Goal: Information Seeking & Learning: Check status

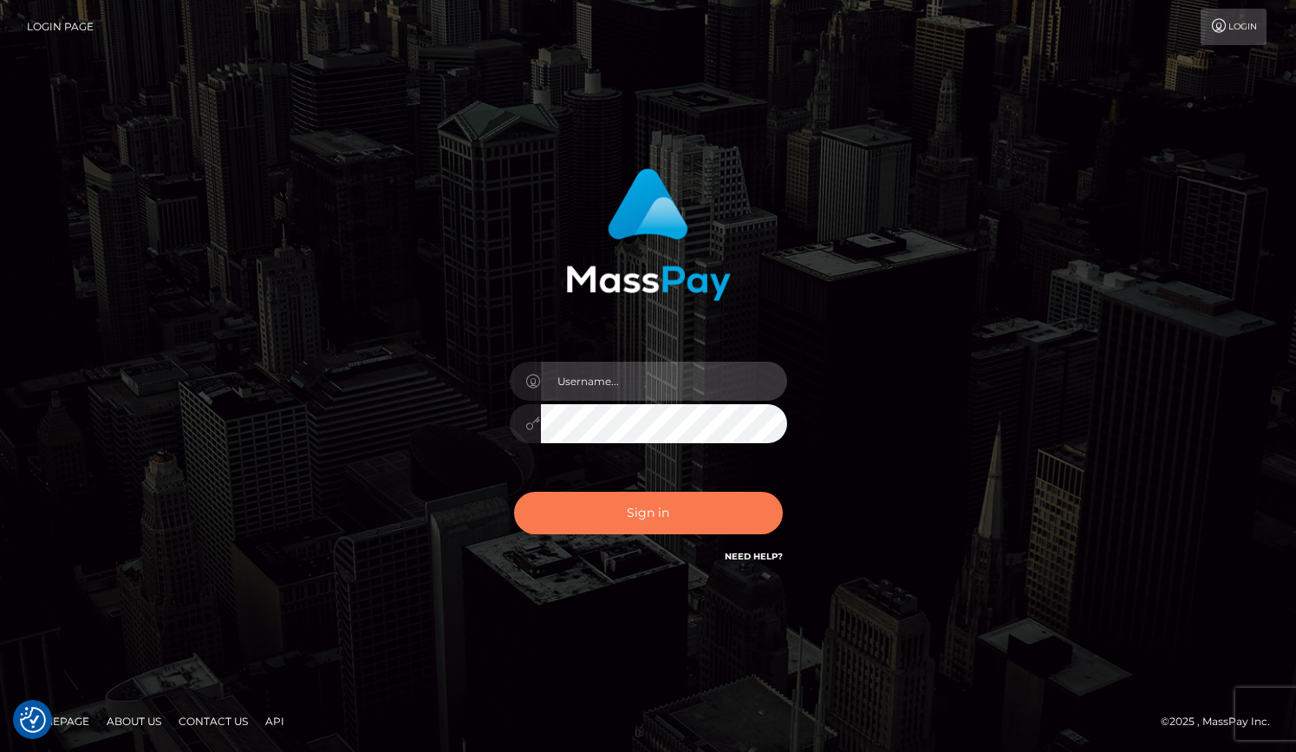
type input "grace.rush"
click at [640, 511] on button "Sign in" at bounding box center [648, 513] width 269 height 42
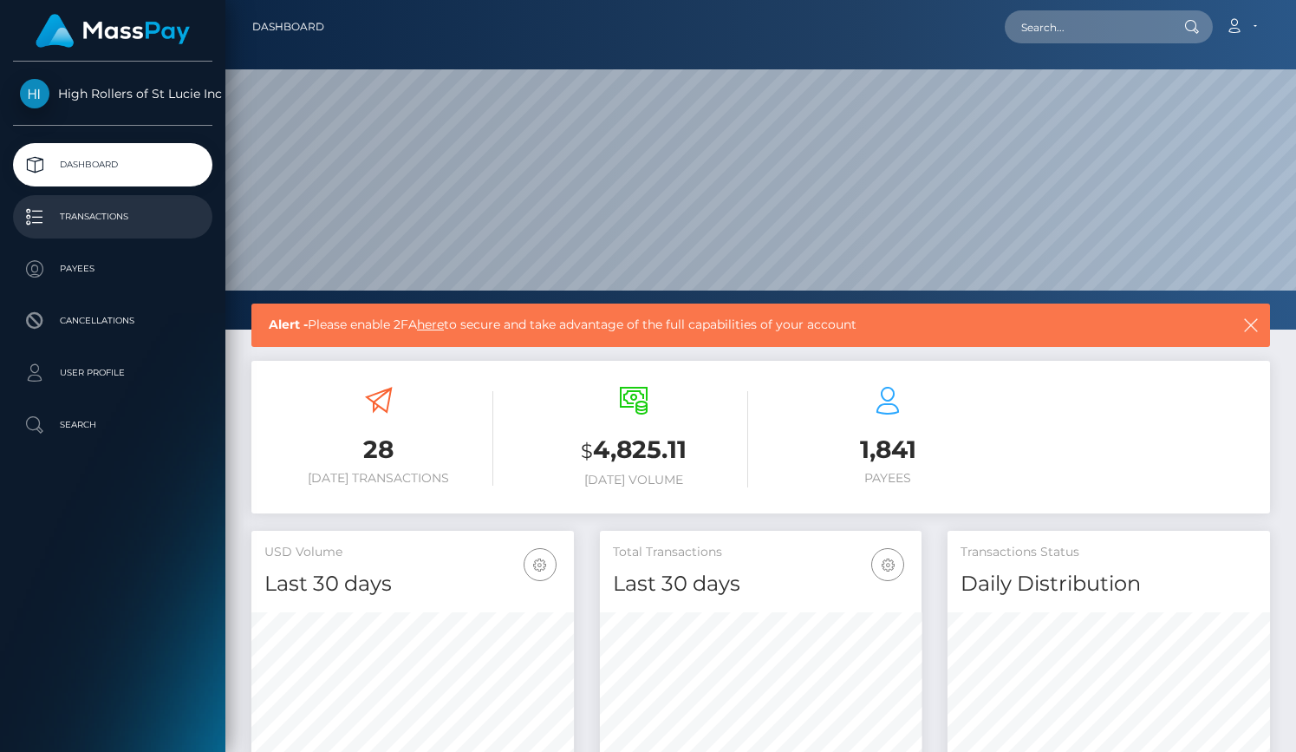
scroll to position [307, 323]
click at [171, 223] on p "Transactions" at bounding box center [113, 217] width 186 height 26
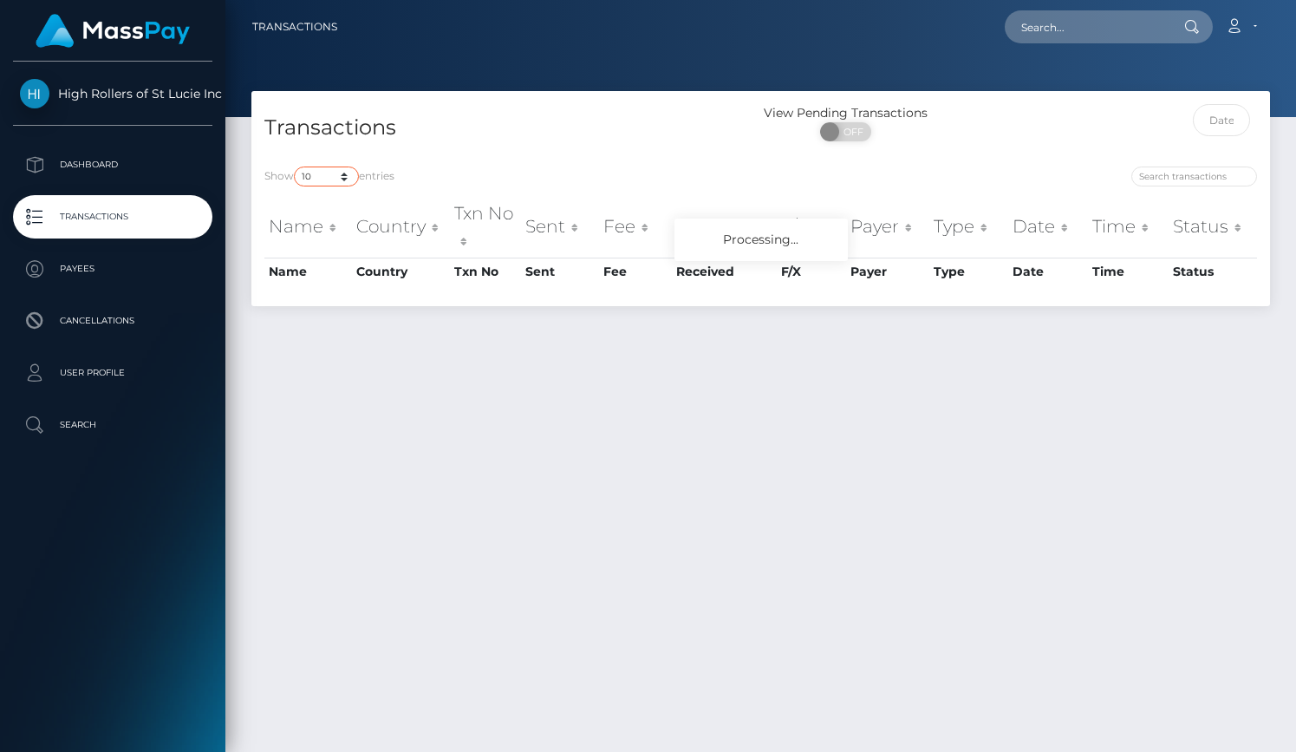
click at [339, 175] on select "10 25 50 100 250 500 1,000 3,500" at bounding box center [326, 176] width 65 height 20
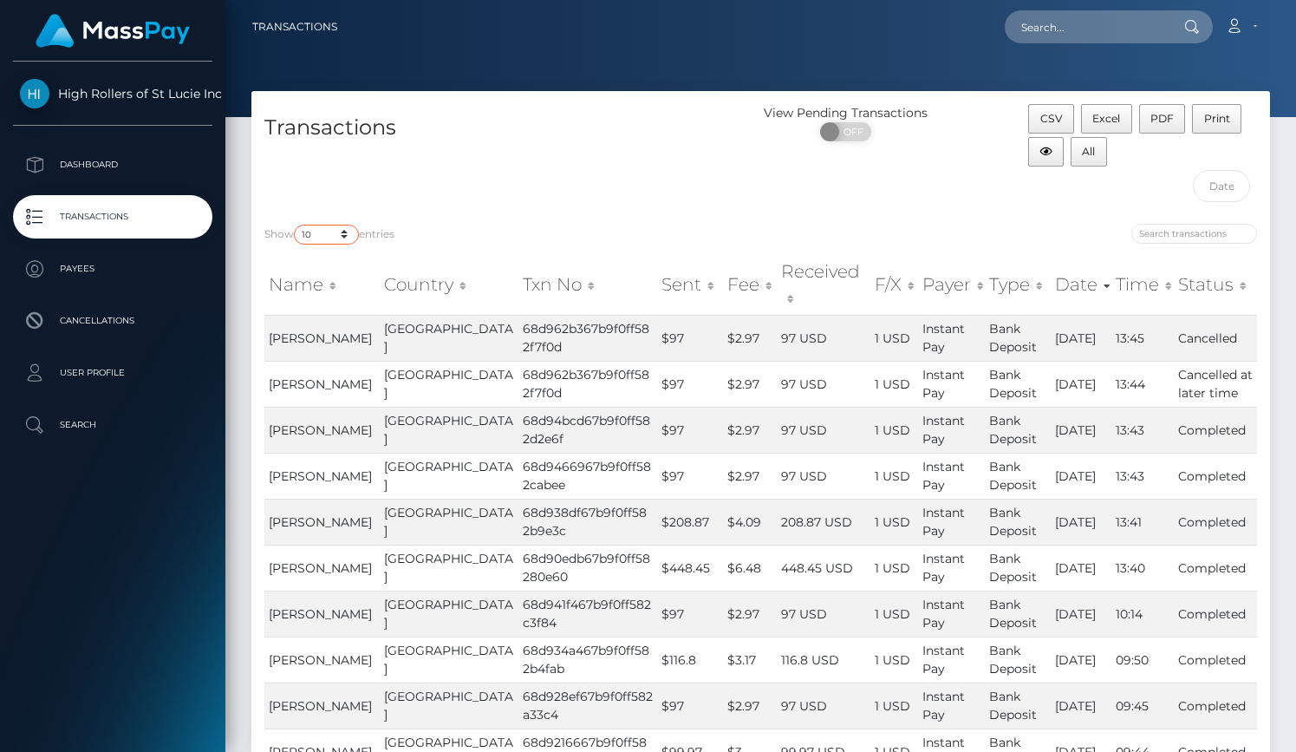
select select "3500"
click at [296, 225] on select "10 25 50 100 250 500 1,000 3,500" at bounding box center [326, 235] width 65 height 20
click at [525, 113] on h4 "Transactions" at bounding box center [506, 128] width 484 height 30
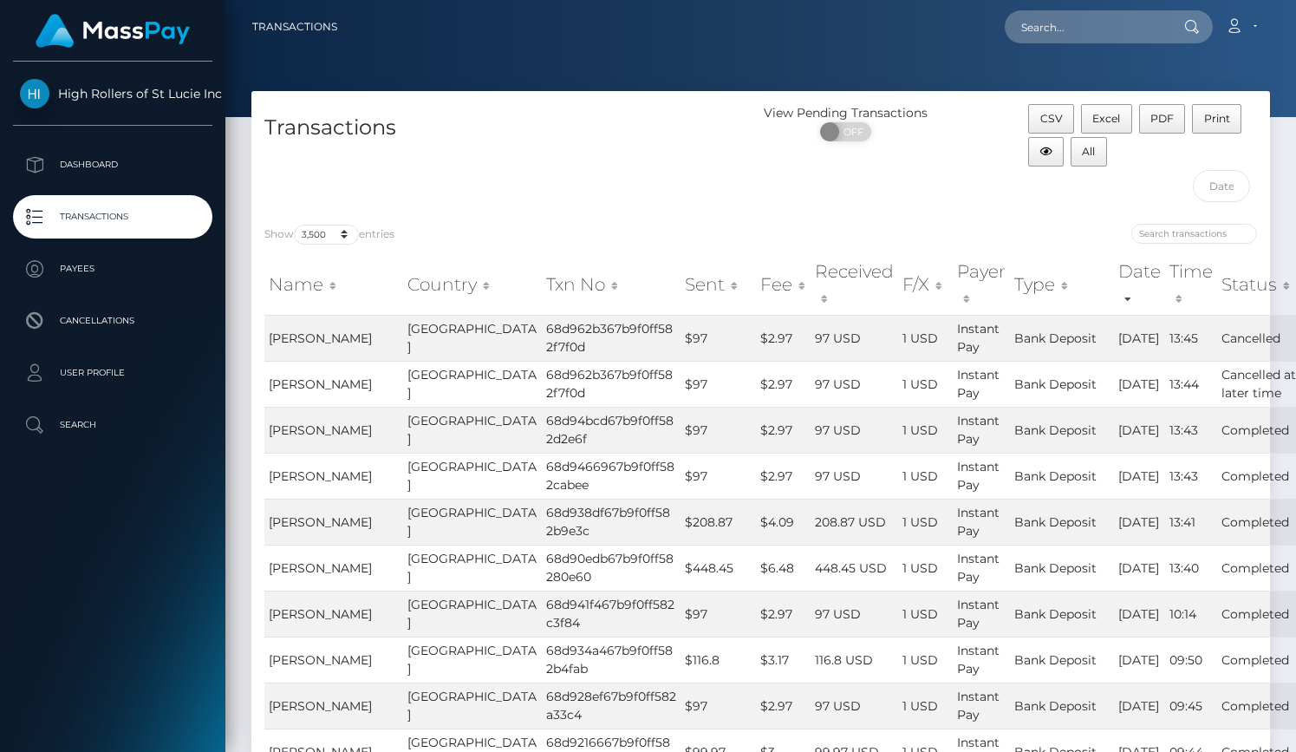
scroll to position [789, 0]
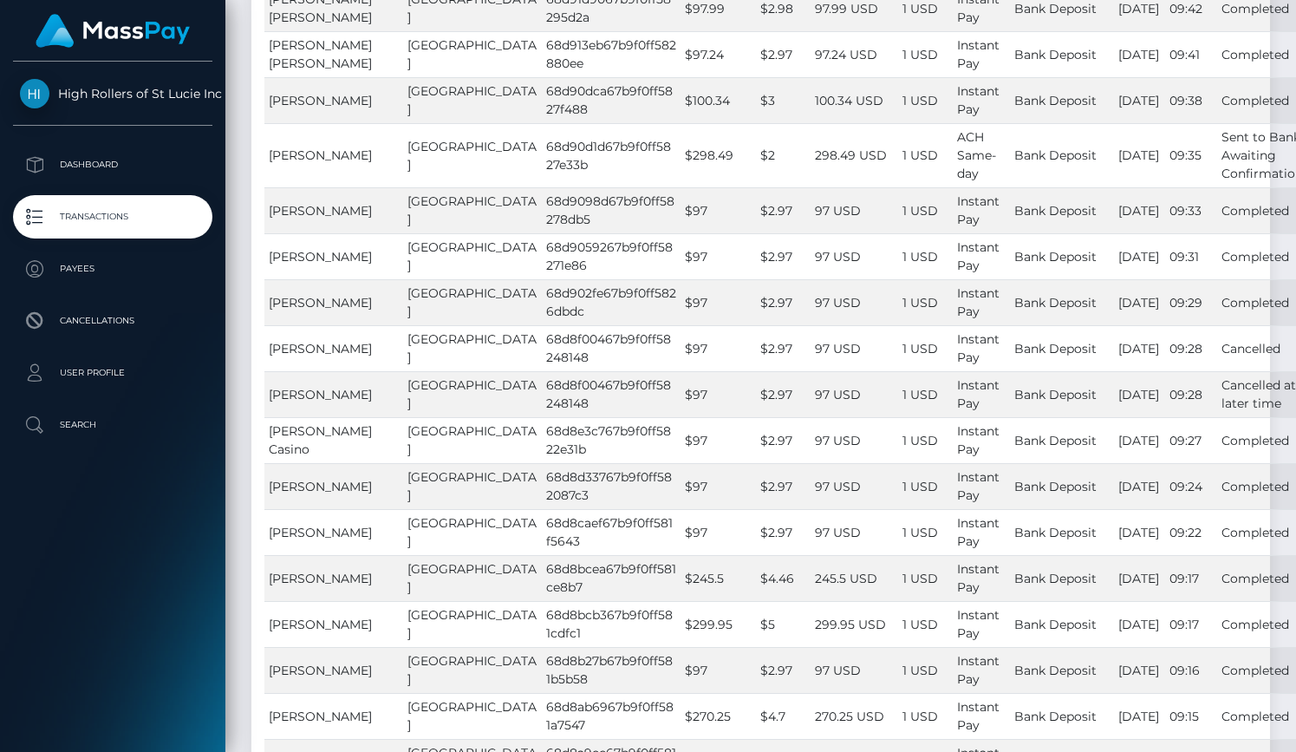
drag, startPoint x: 304, startPoint y: 375, endPoint x: 262, endPoint y: 358, distance: 45.6
click at [317, 371] on td "[PERSON_NAME]" at bounding box center [333, 348] width 139 height 46
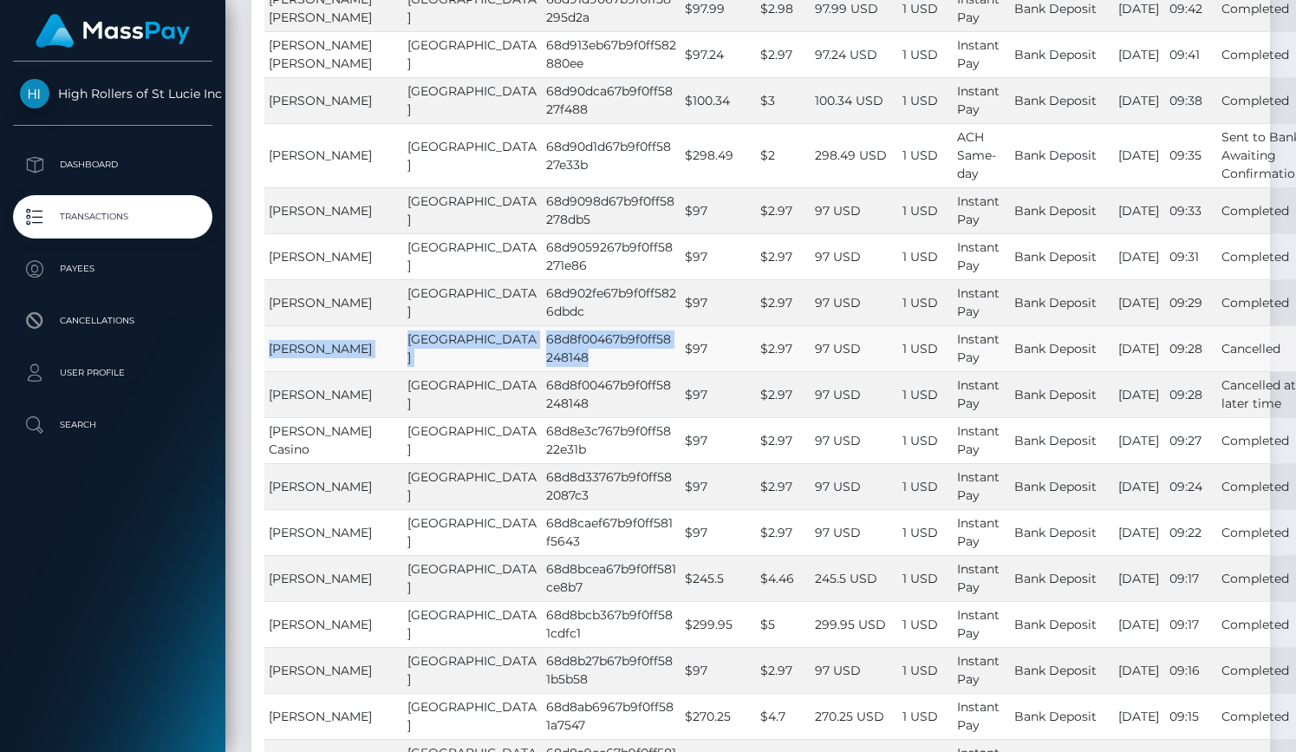
drag, startPoint x: 271, startPoint y: 357, endPoint x: 557, endPoint y: 385, distance: 286.6
click at [557, 371] on tr "THERESA LYNNE KNOX United States 68d8f00467b9f0ff58248148 $97 $2.97 97 USD 1 US…" at bounding box center [785, 348] width 1043 height 46
copy tr "THERESA LYNNE KNOX United States 68d8f00467b9f0ff58248148"
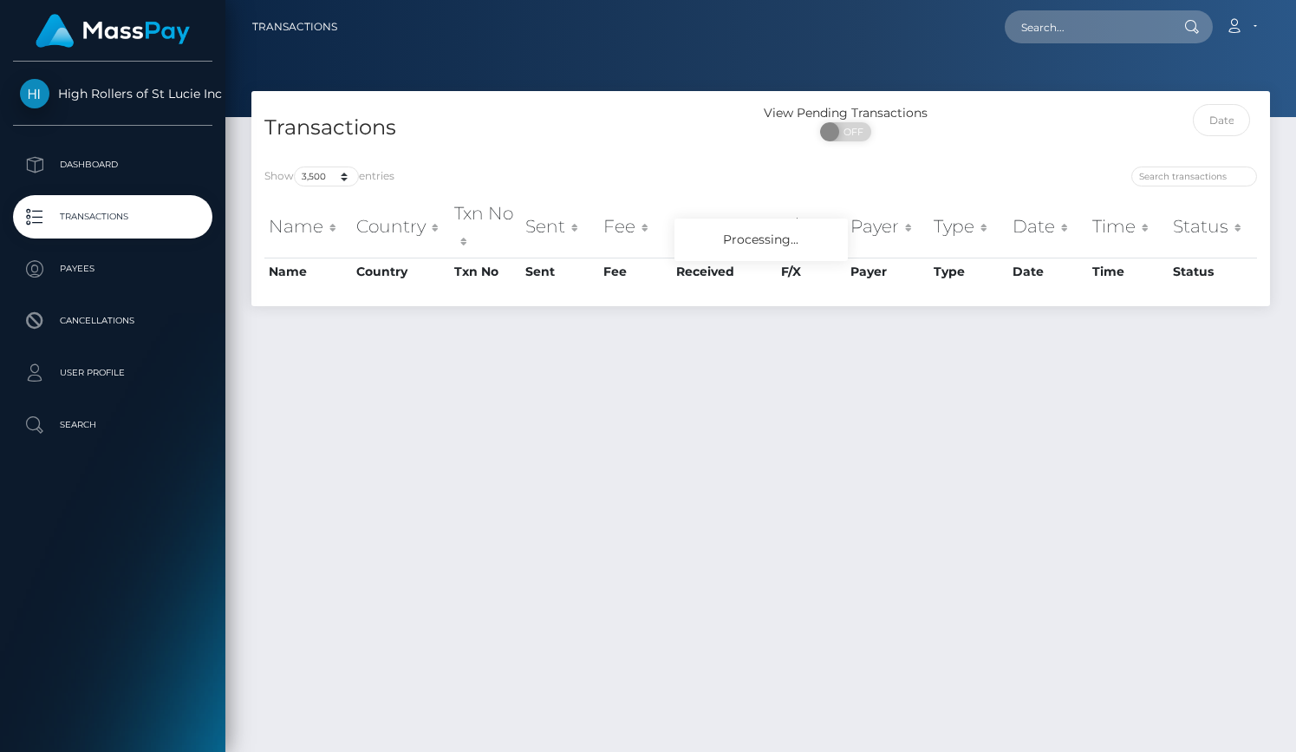
select select "3500"
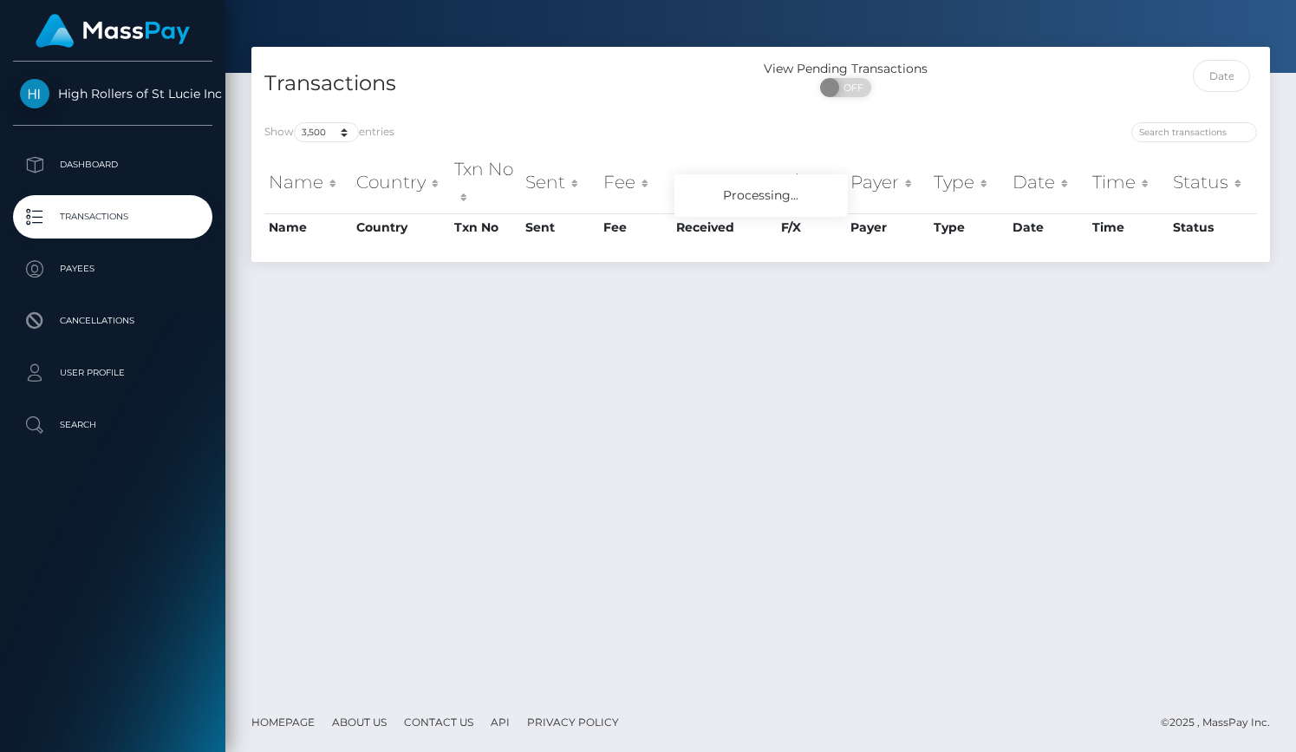
click at [492, 128] on div "Transactions View Pending Transactions ON OFF Show 10 25 50 100 250 500 1,000 3…" at bounding box center [760, 154] width 1019 height 215
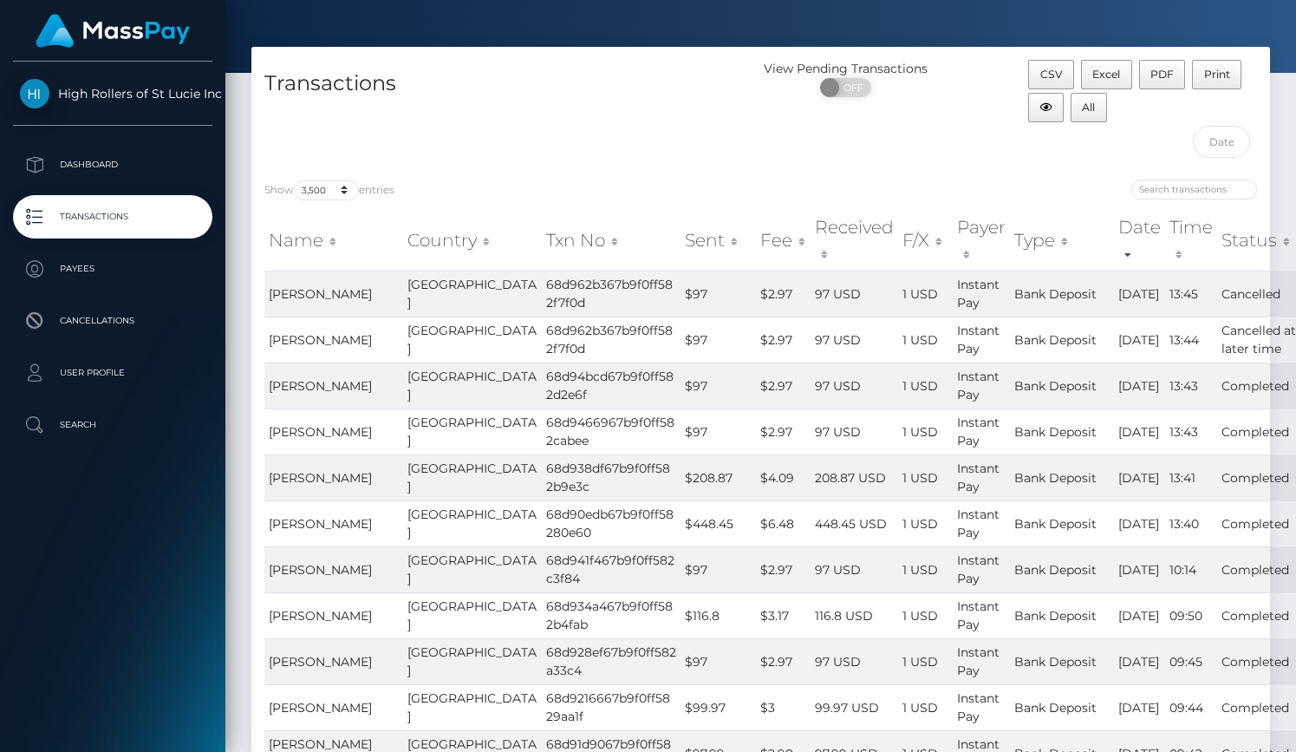
scroll to position [789, 0]
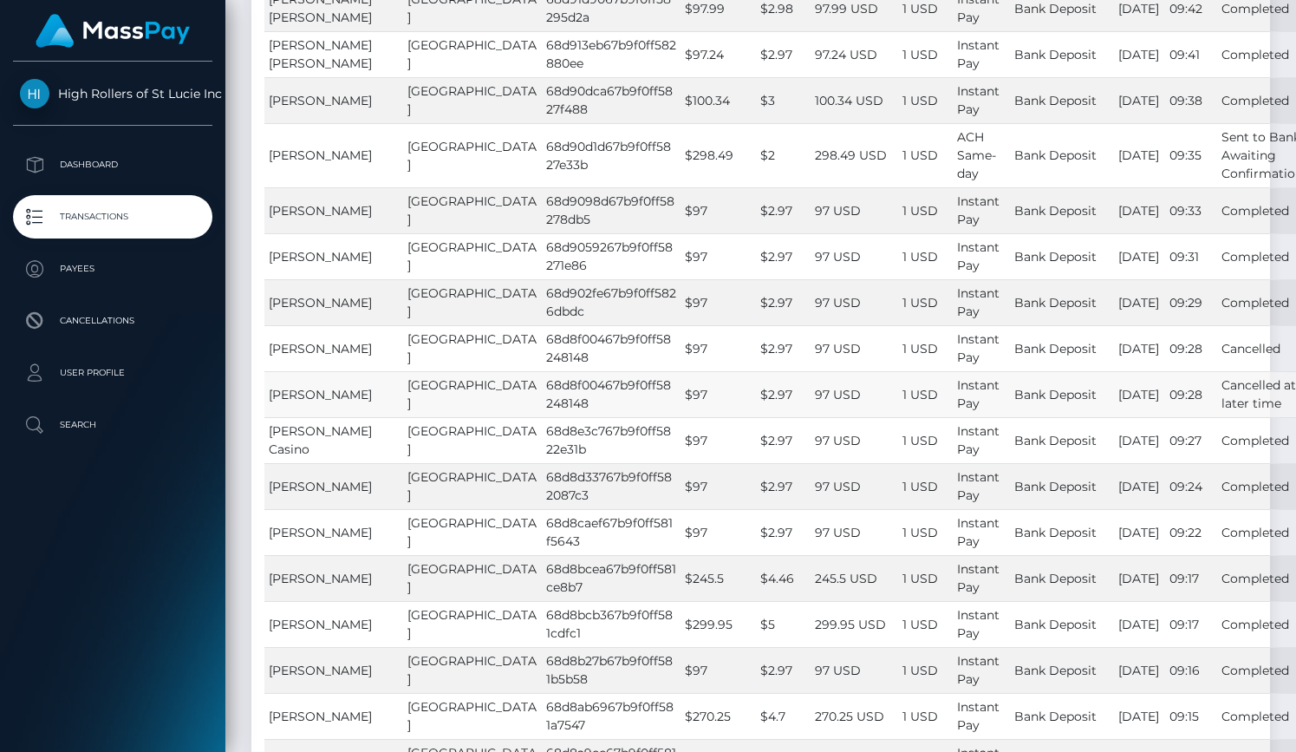
drag, startPoint x: 270, startPoint y: 401, endPoint x: 323, endPoint y: 427, distance: 58.6
click at [323, 417] on td "[PERSON_NAME]" at bounding box center [333, 394] width 139 height 46
copy span "[PERSON_NAME]"
click at [301, 402] on span "[PERSON_NAME]" at bounding box center [320, 395] width 103 height 16
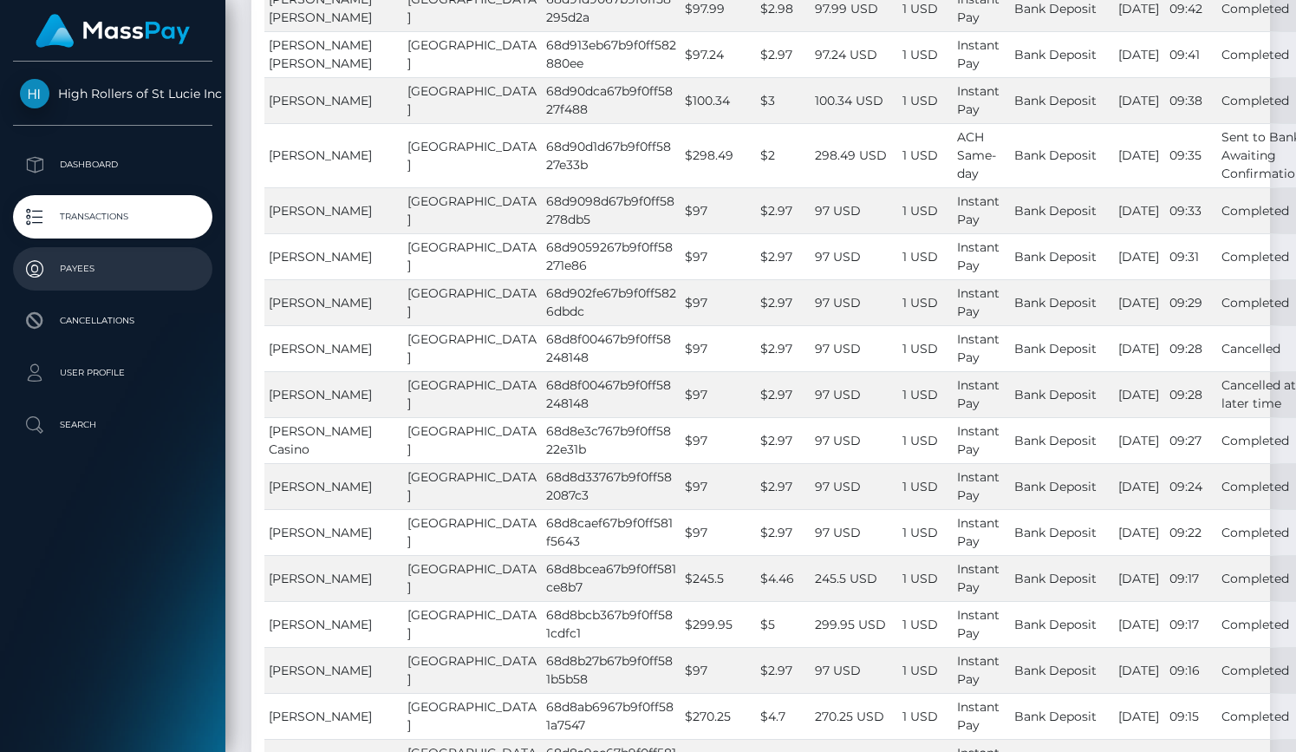
click at [301, 402] on span "[PERSON_NAME]" at bounding box center [320, 395] width 103 height 16
click at [121, 265] on p "Payees" at bounding box center [113, 269] width 186 height 26
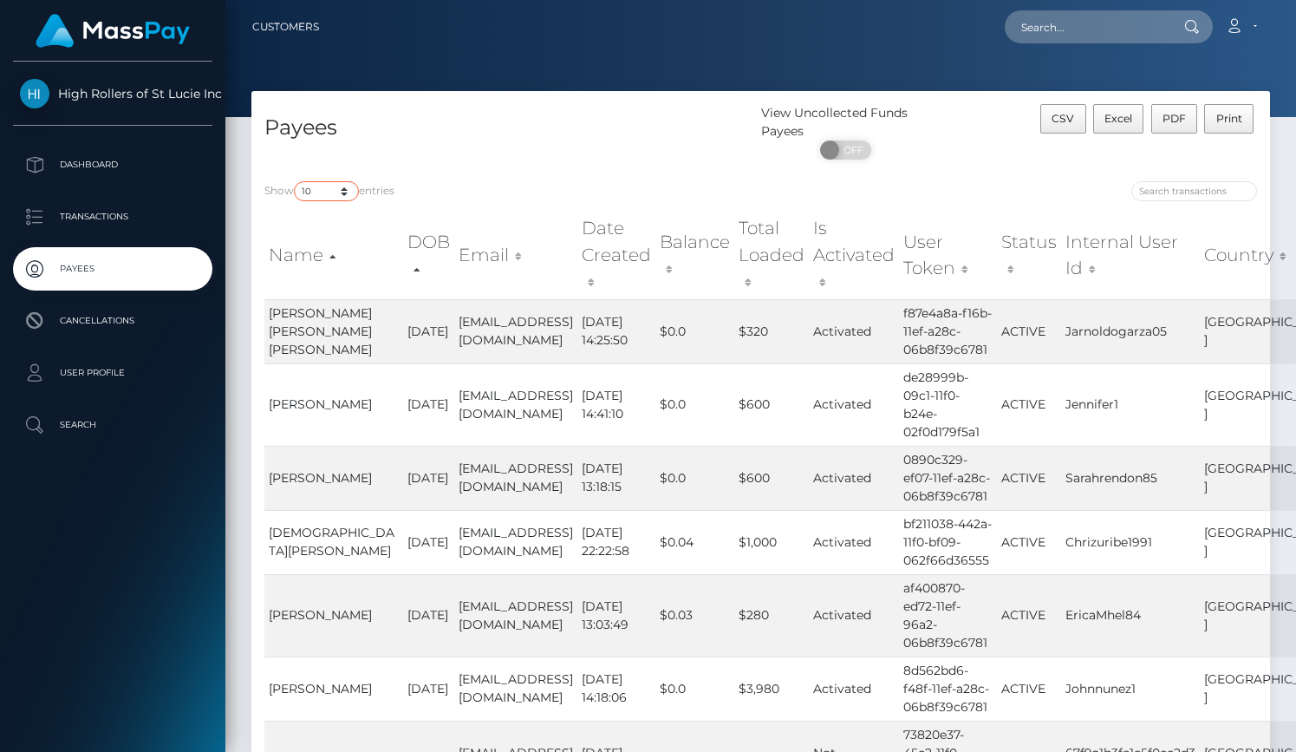
click at [330, 190] on select "10 25 50 100 250" at bounding box center [326, 191] width 65 height 20
select select "250"
click at [296, 182] on select "10 25 50 100 250" at bounding box center [326, 191] width 65 height 20
click at [484, 153] on div "Payees" at bounding box center [506, 136] width 510 height 64
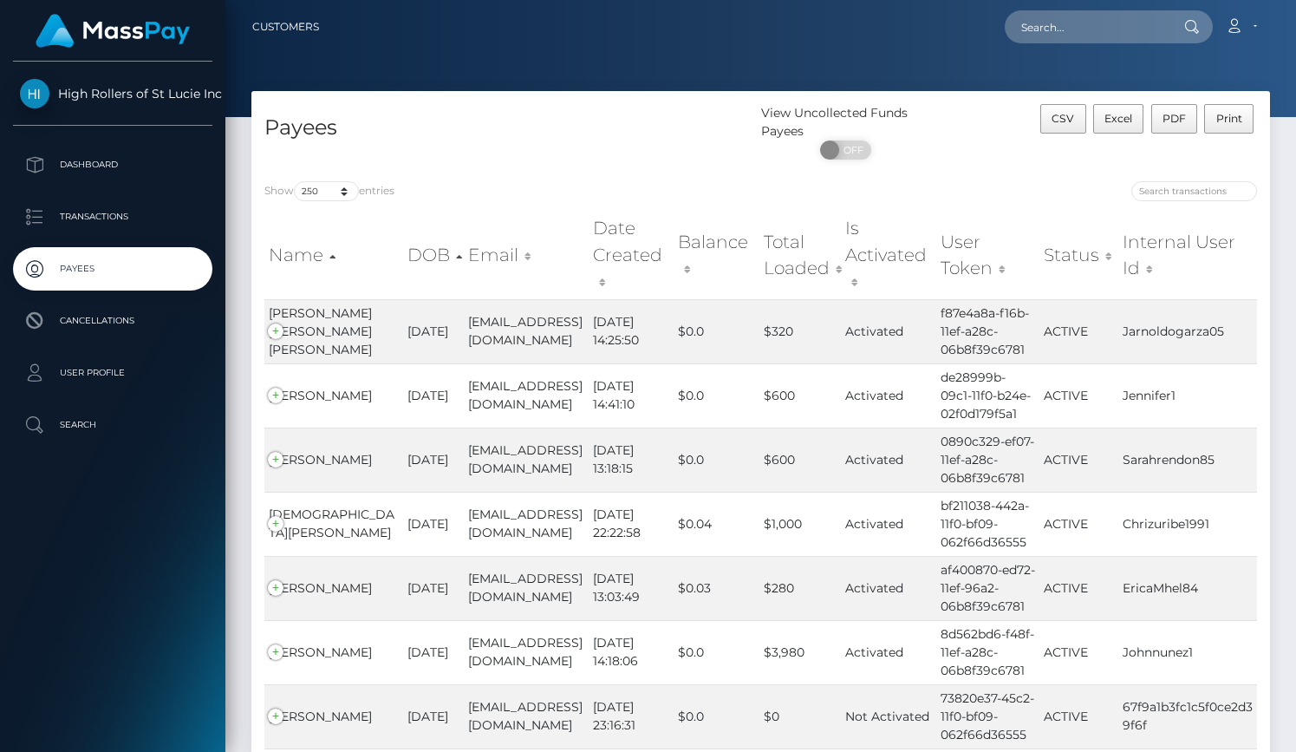
scroll to position [3457, 0]
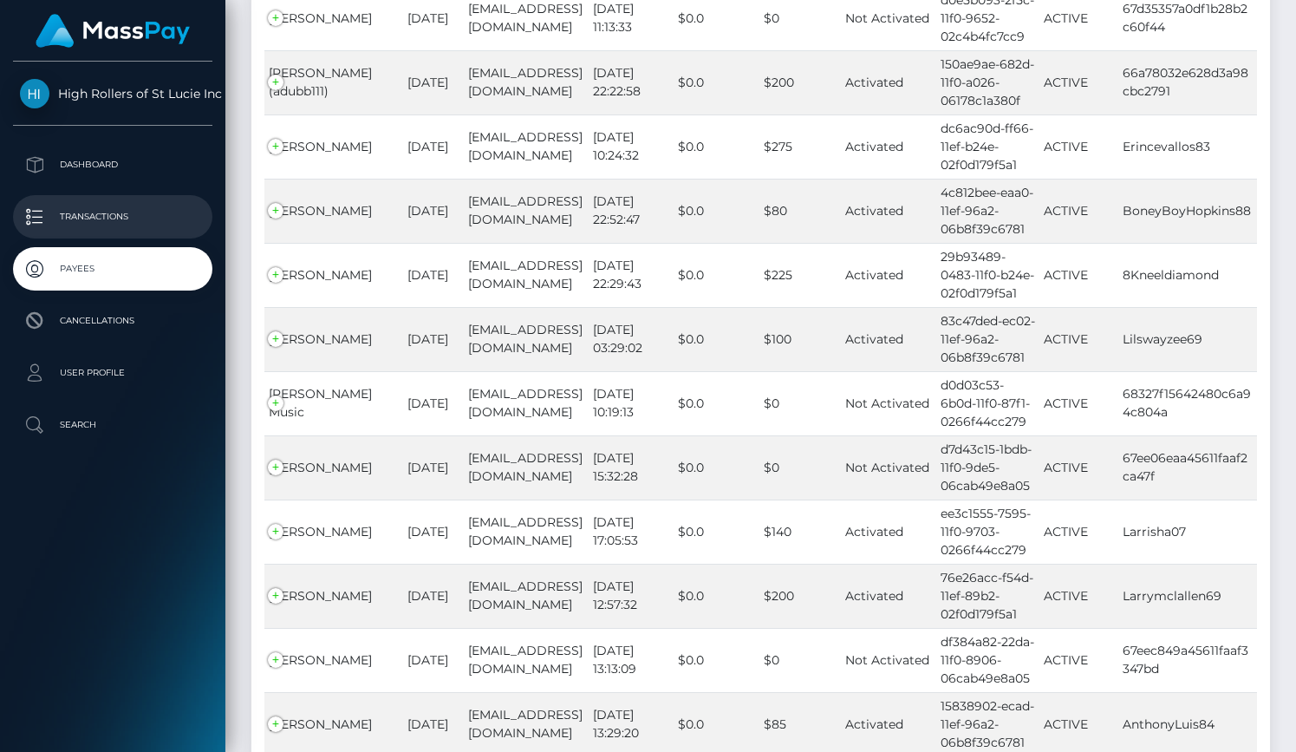
click at [143, 218] on p "Transactions" at bounding box center [113, 217] width 186 height 26
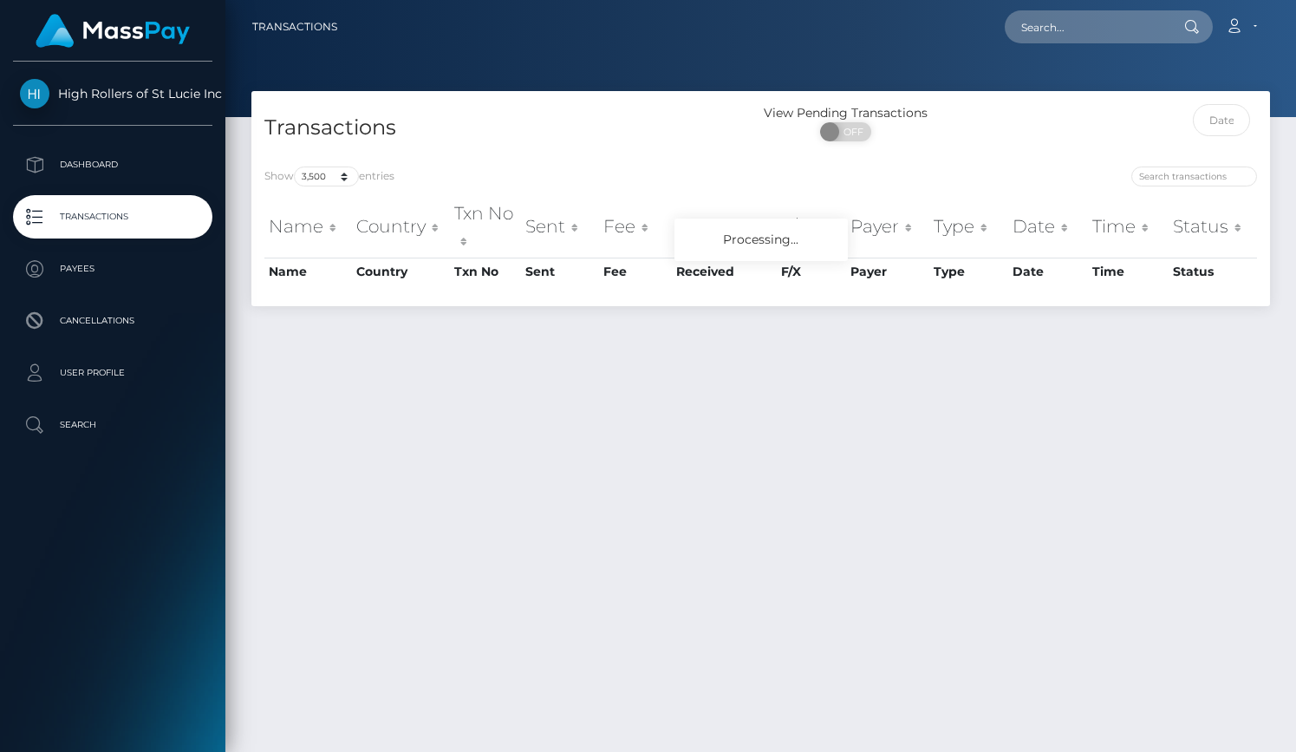
select select "3500"
click at [498, 154] on div "Show 10 25 50 100 250 500 1,000 3,500 entries Name Country Txn No Sent Fee Rece…" at bounding box center [760, 229] width 1019 height 153
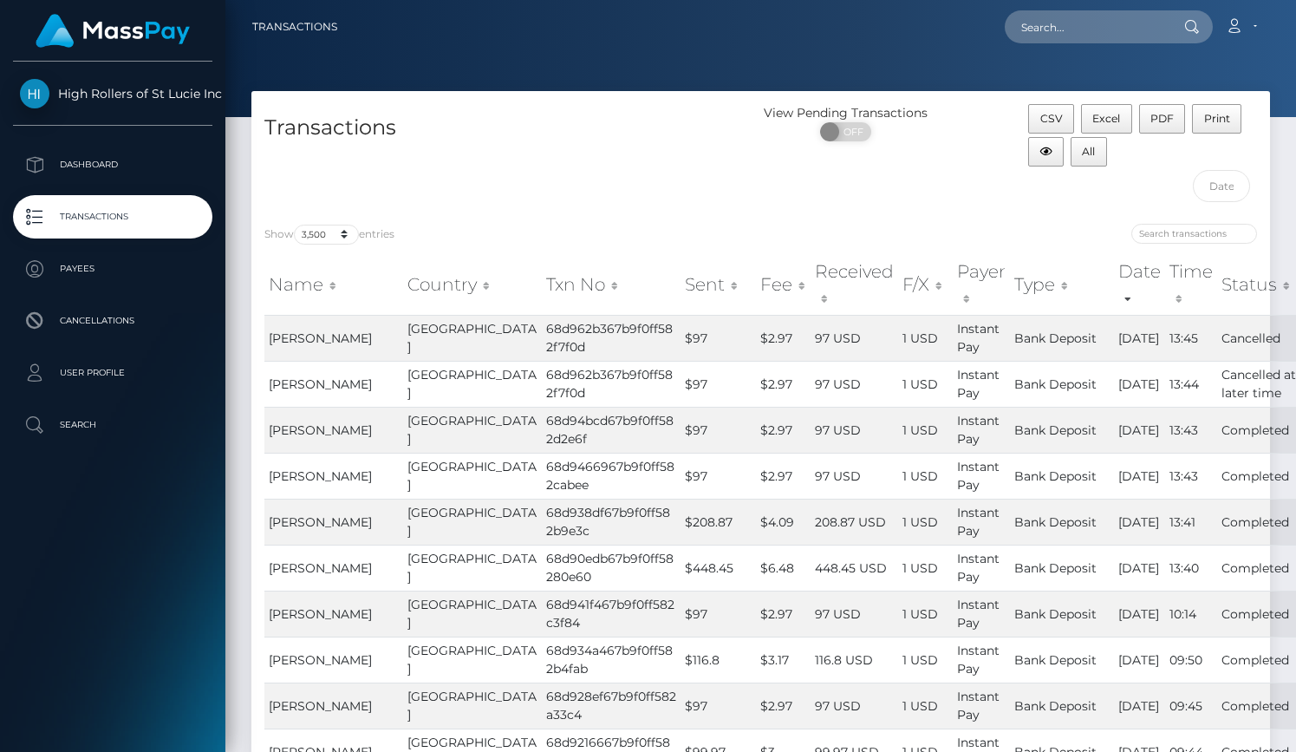
scroll to position [7901, 0]
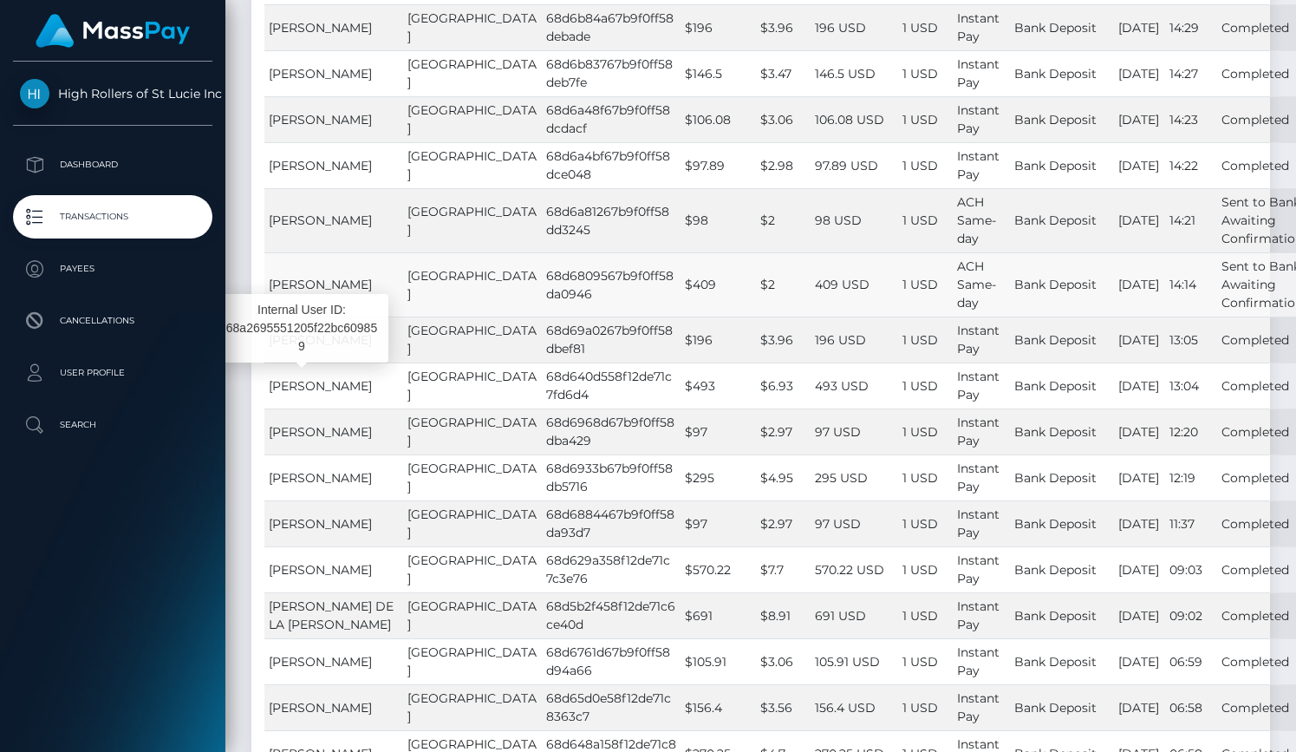
click at [325, 292] on span "[PERSON_NAME]" at bounding box center [320, 285] width 103 height 16
click at [957, 310] on span "ACH Same-day" at bounding box center [976, 284] width 39 height 52
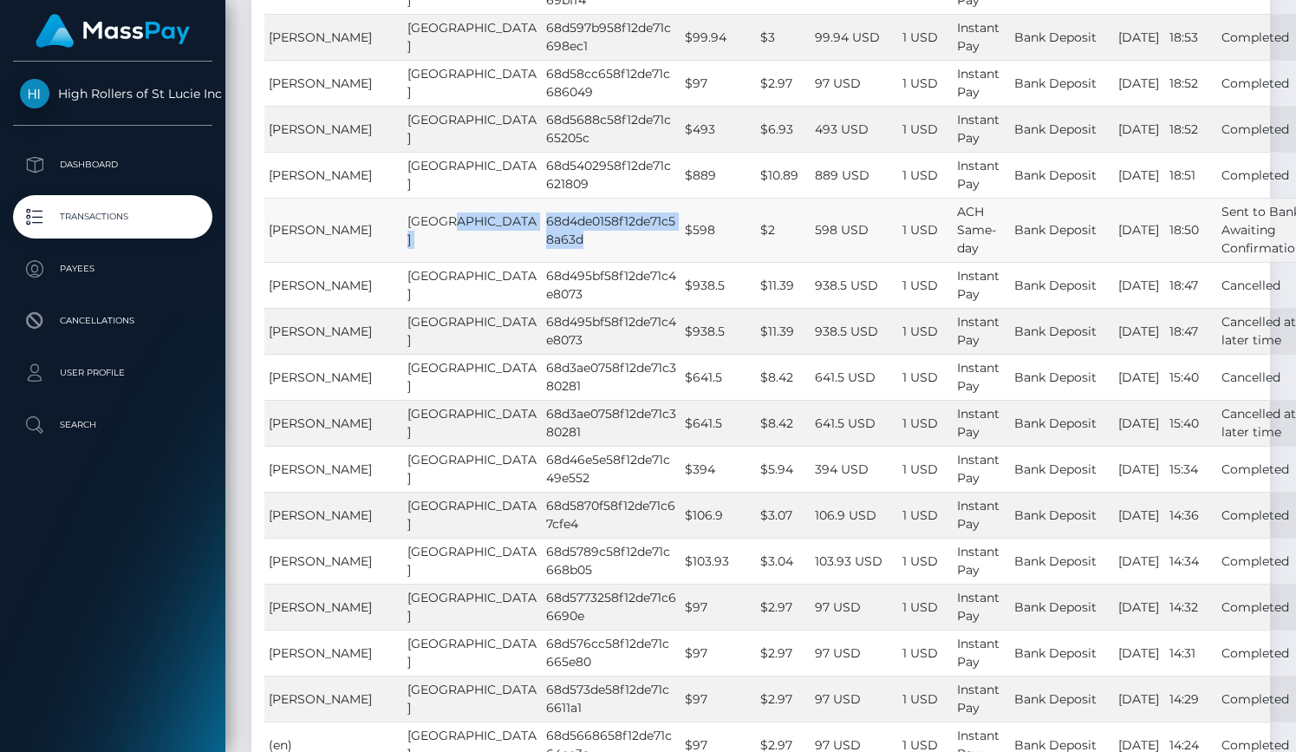
drag, startPoint x: 518, startPoint y: 384, endPoint x: 467, endPoint y: 373, distance: 52.4
click at [542, 262] on td "68d4de0158f12de71c58a63d" at bounding box center [611, 230] width 139 height 64
copy td "68d4de0158f12de71c58a63d"
click at [542, 262] on td "68d4de0158f12de71c58a63d" at bounding box center [611, 230] width 139 height 64
drag, startPoint x: 472, startPoint y: 366, endPoint x: 525, endPoint y: 384, distance: 55.9
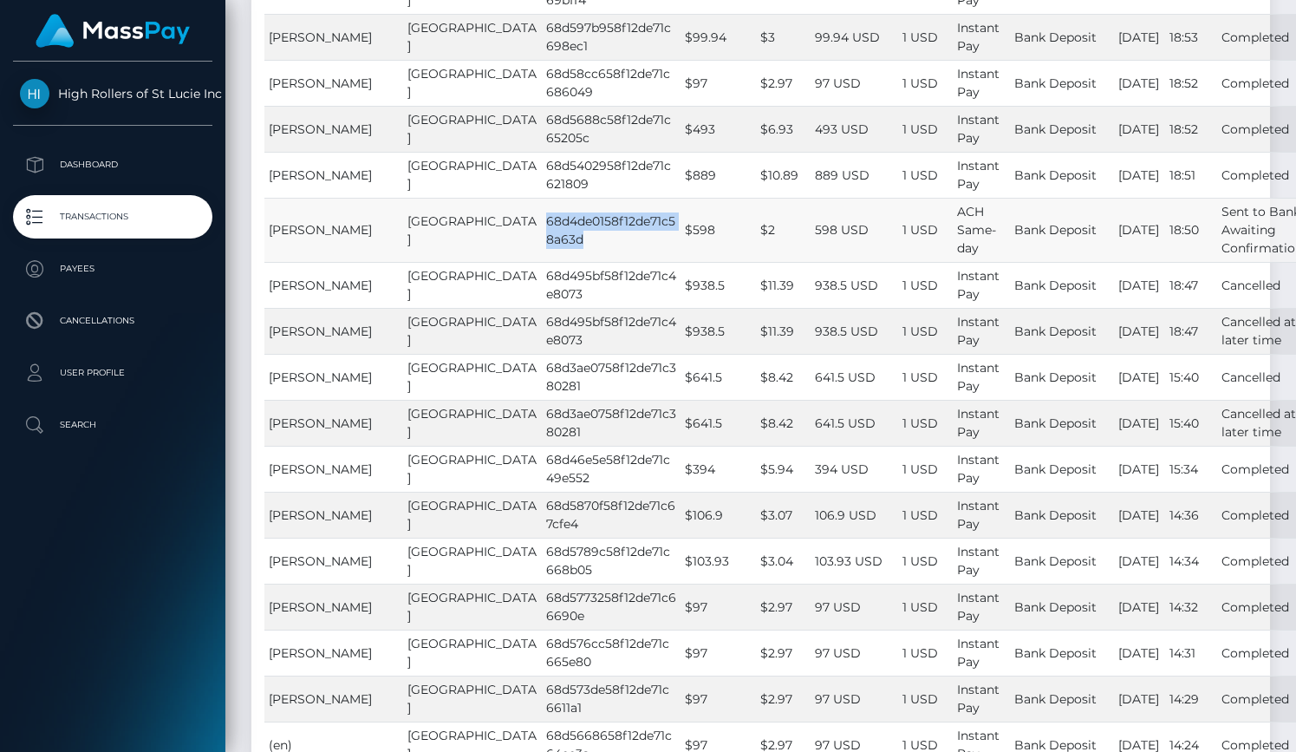
click at [542, 262] on td "68d4de0158f12de71c58a63d" at bounding box center [611, 230] width 139 height 64
copy td "68d4de0158f12de71c58a63d"
click at [326, 238] on span "[PERSON_NAME]" at bounding box center [320, 230] width 103 height 16
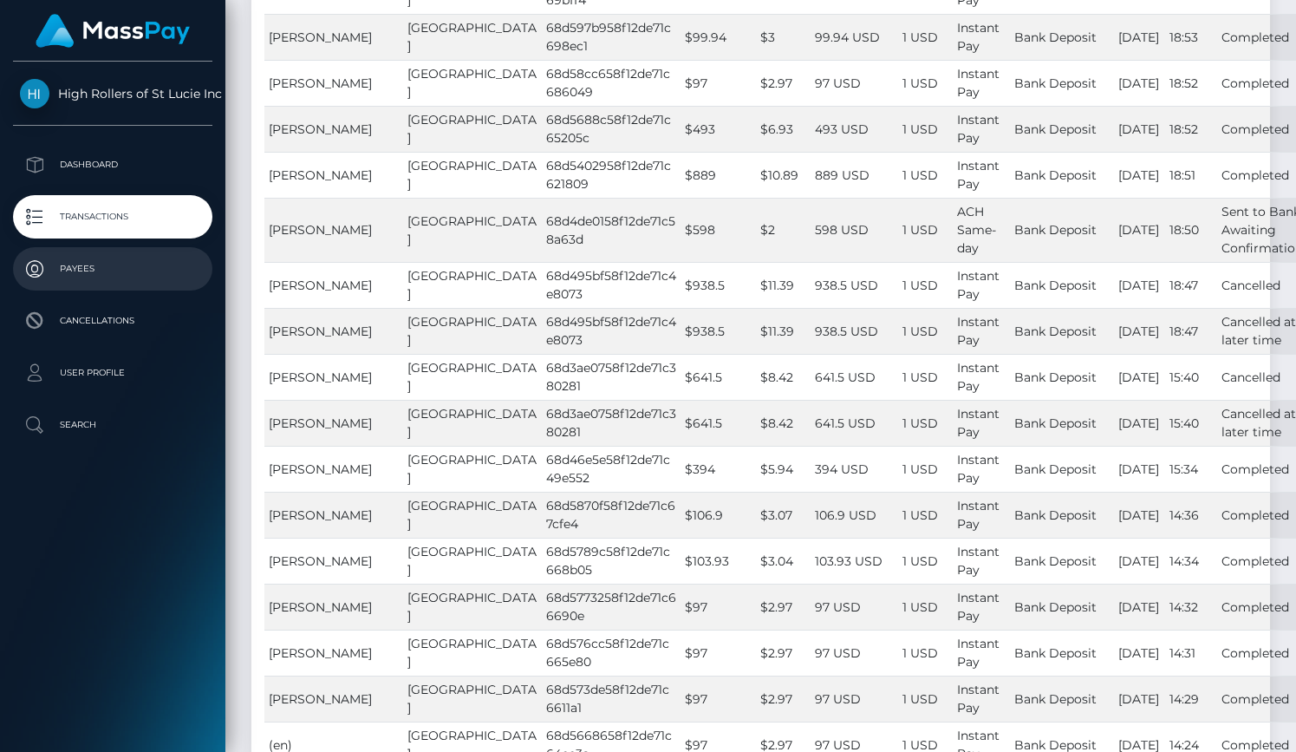
click at [167, 285] on link "Payees" at bounding box center [112, 268] width 199 height 43
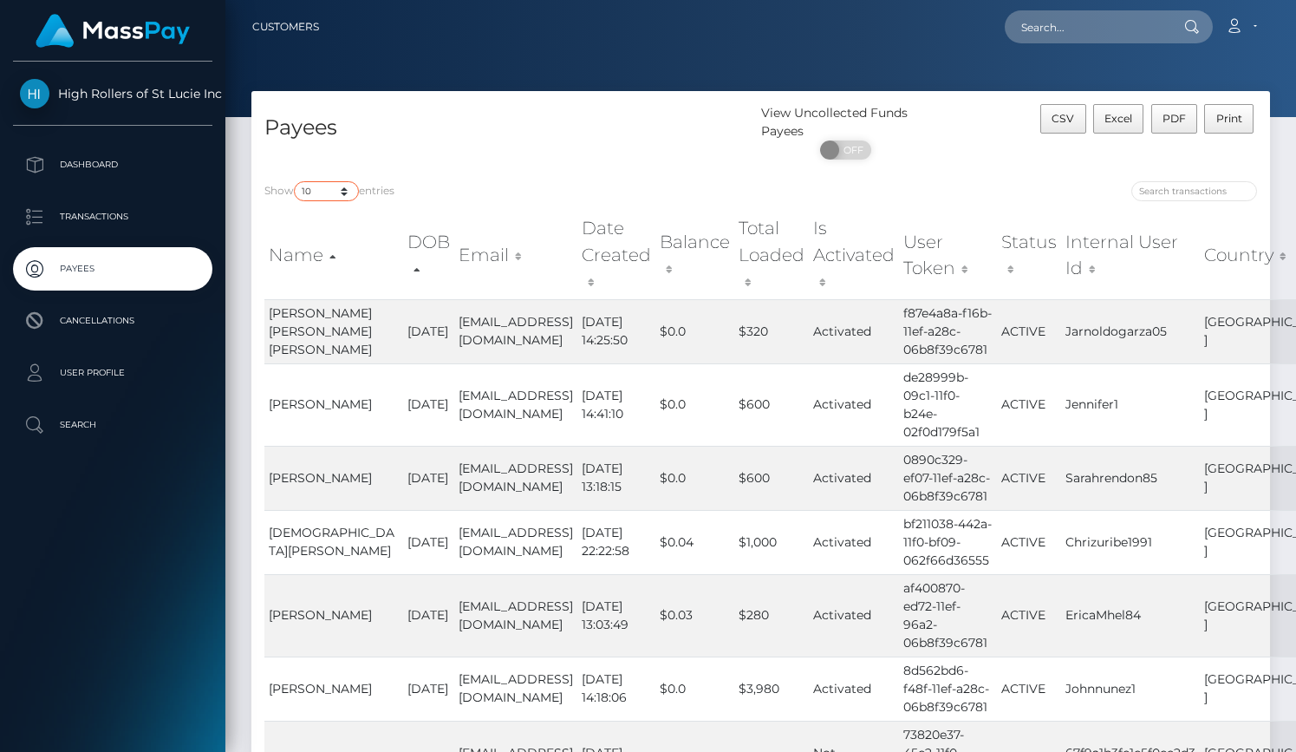
click at [334, 186] on select "10 25 50 100 250" at bounding box center [326, 191] width 65 height 20
select select "250"
click at [296, 182] on select "10 25 50 100 250" at bounding box center [326, 191] width 65 height 20
click at [456, 176] on div "Show 10 25 50 100 250 entries Name DOB Email Date Created Balance Total Loaded …" at bounding box center [760, 635] width 1019 height 935
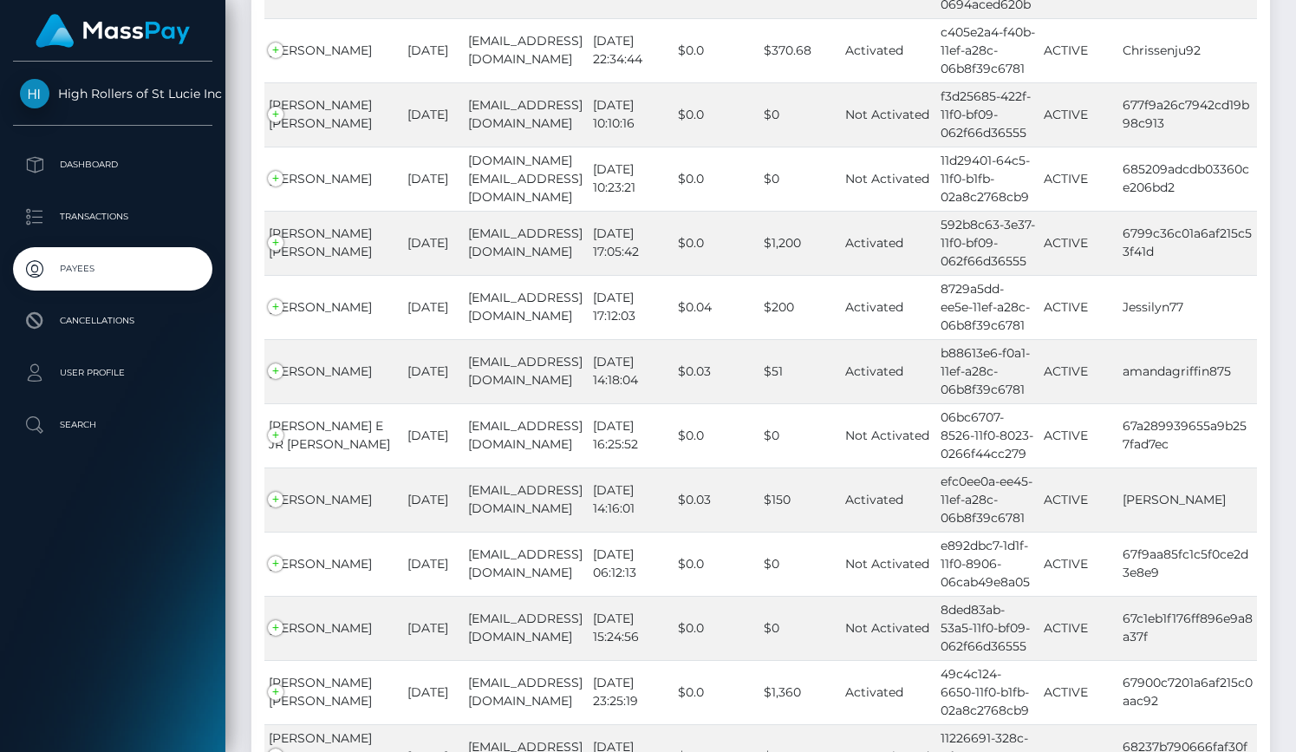
scroll to position [15888, 0]
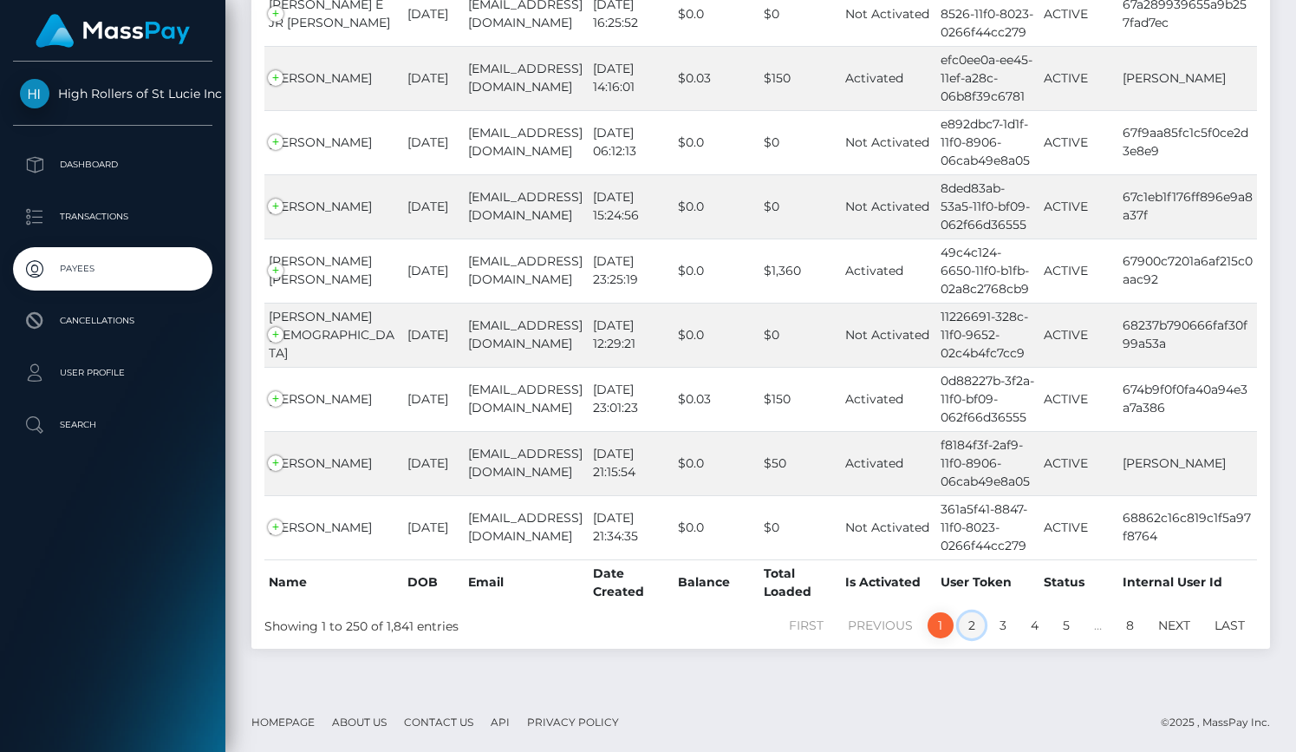
click at [968, 622] on link "2" at bounding box center [972, 625] width 26 height 26
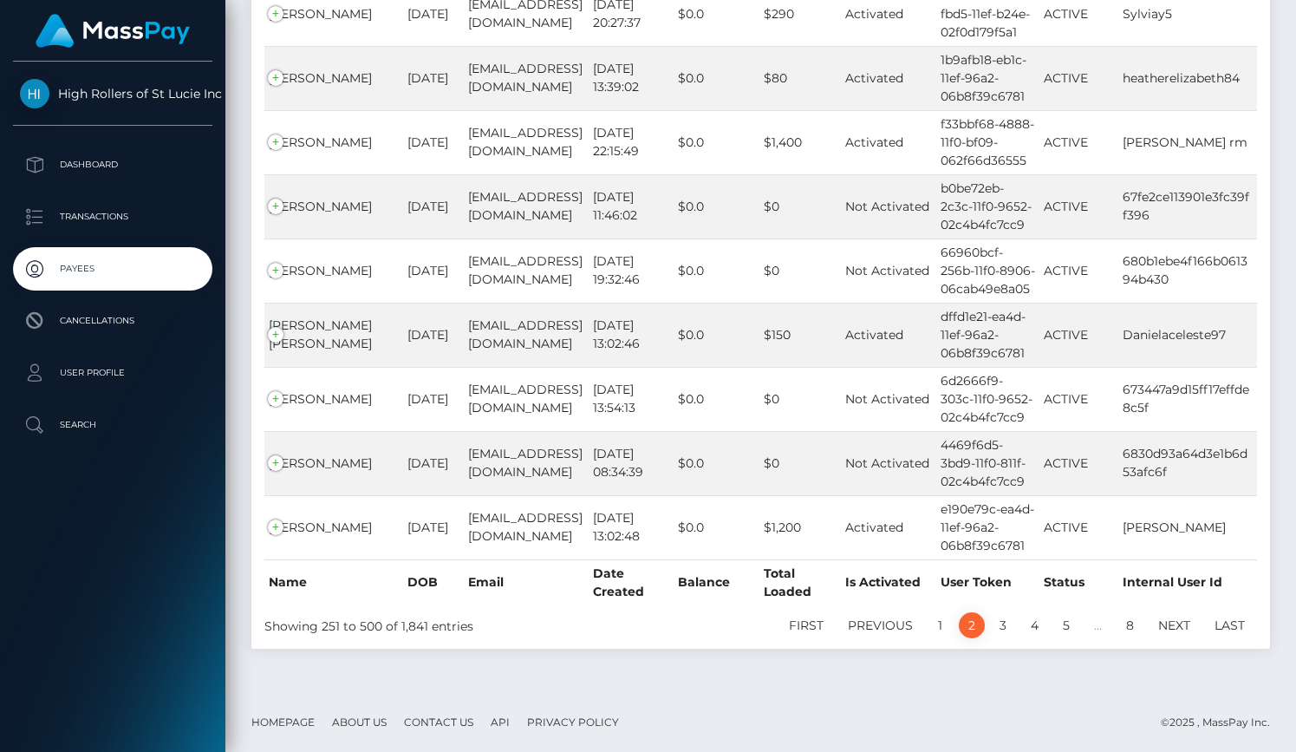
scroll to position [15815, 0]
click at [1001, 624] on link "3" at bounding box center [1003, 625] width 26 height 26
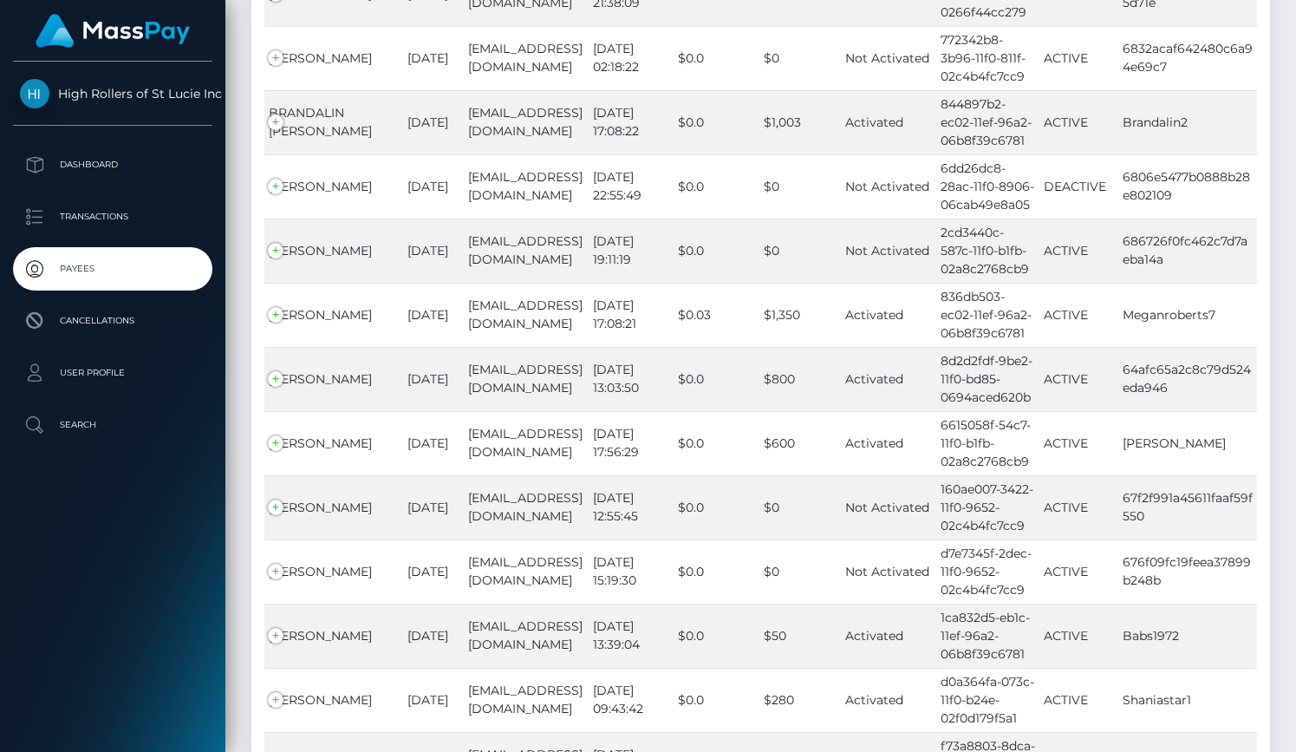
scroll to position [15753, 0]
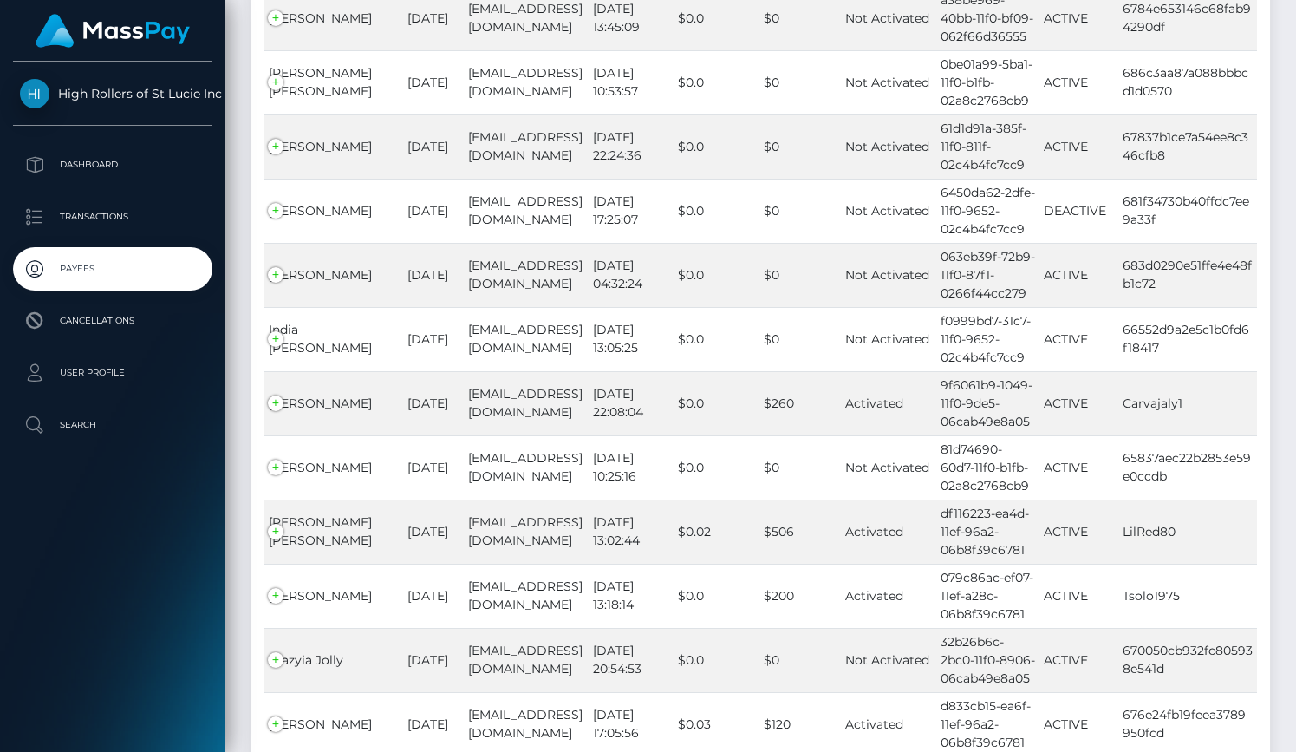
scroll to position [15771, 0]
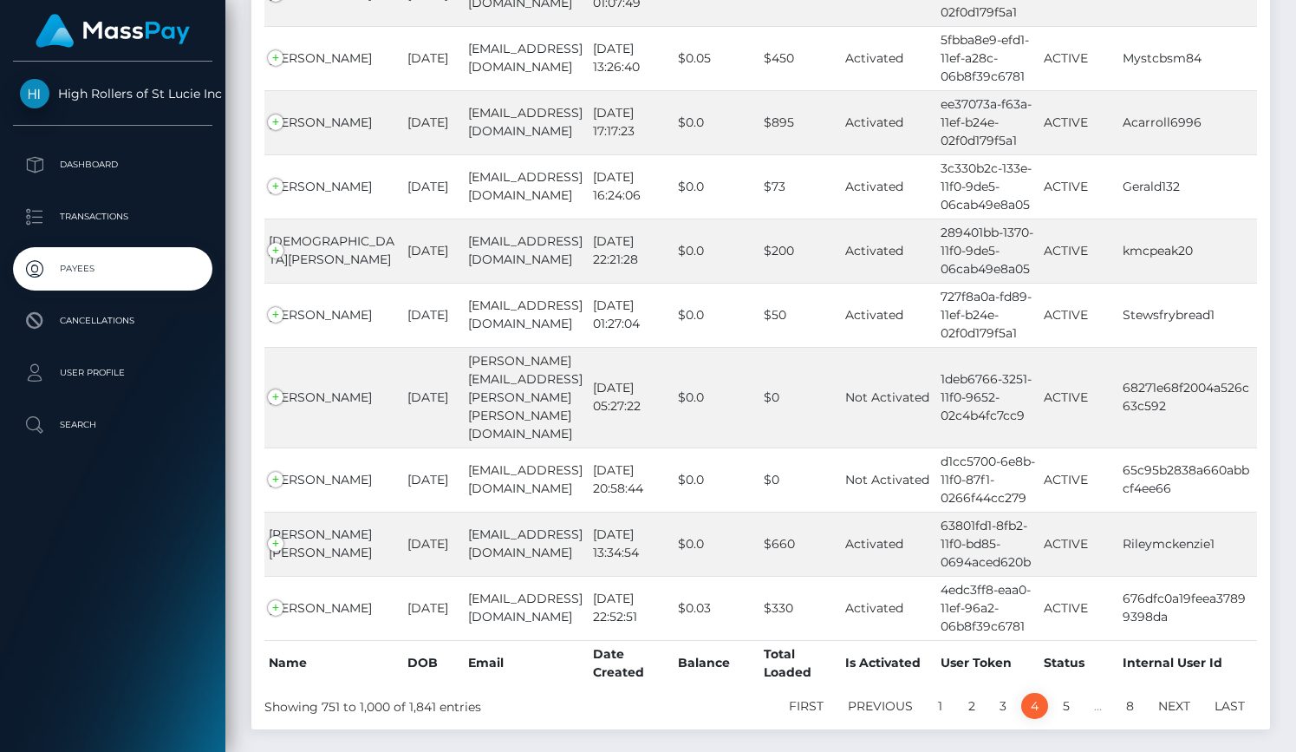
click at [1059, 693] on li "5" at bounding box center [1066, 706] width 31 height 26
click at [1062, 693] on link "5" at bounding box center [1066, 706] width 26 height 26
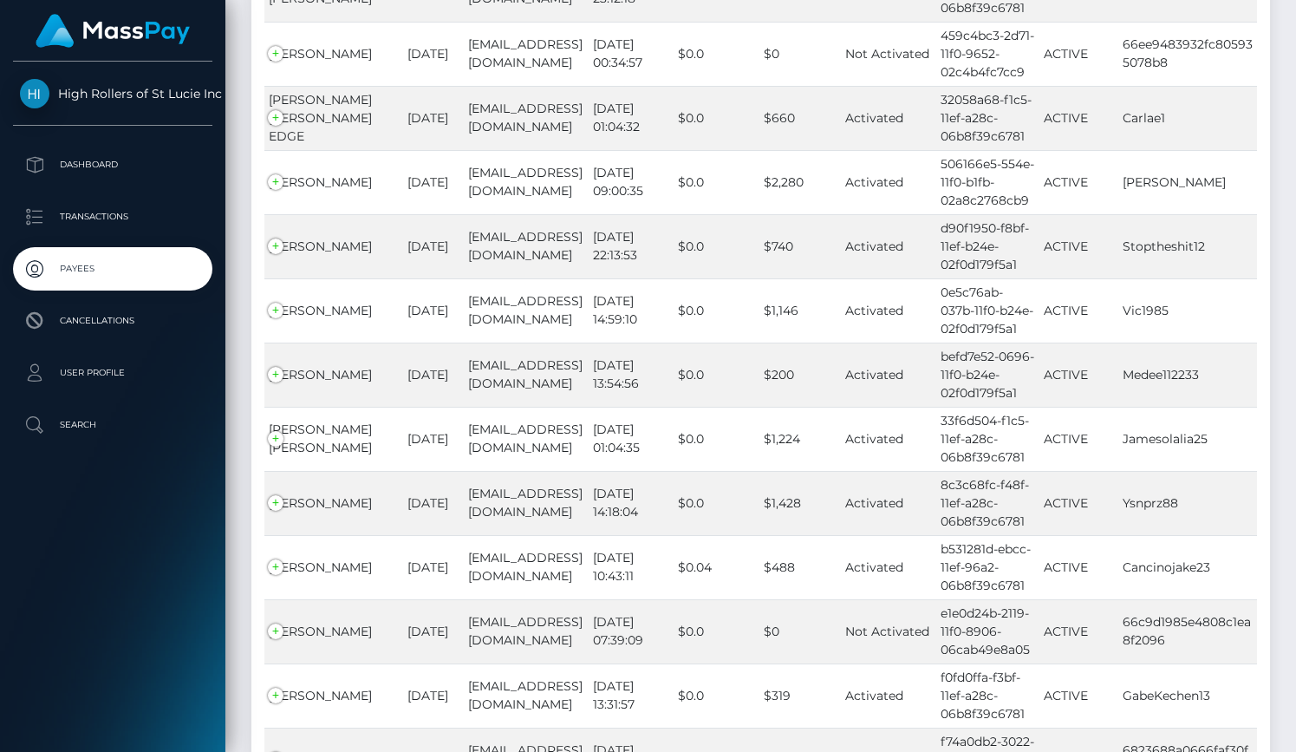
scroll to position [15826, 0]
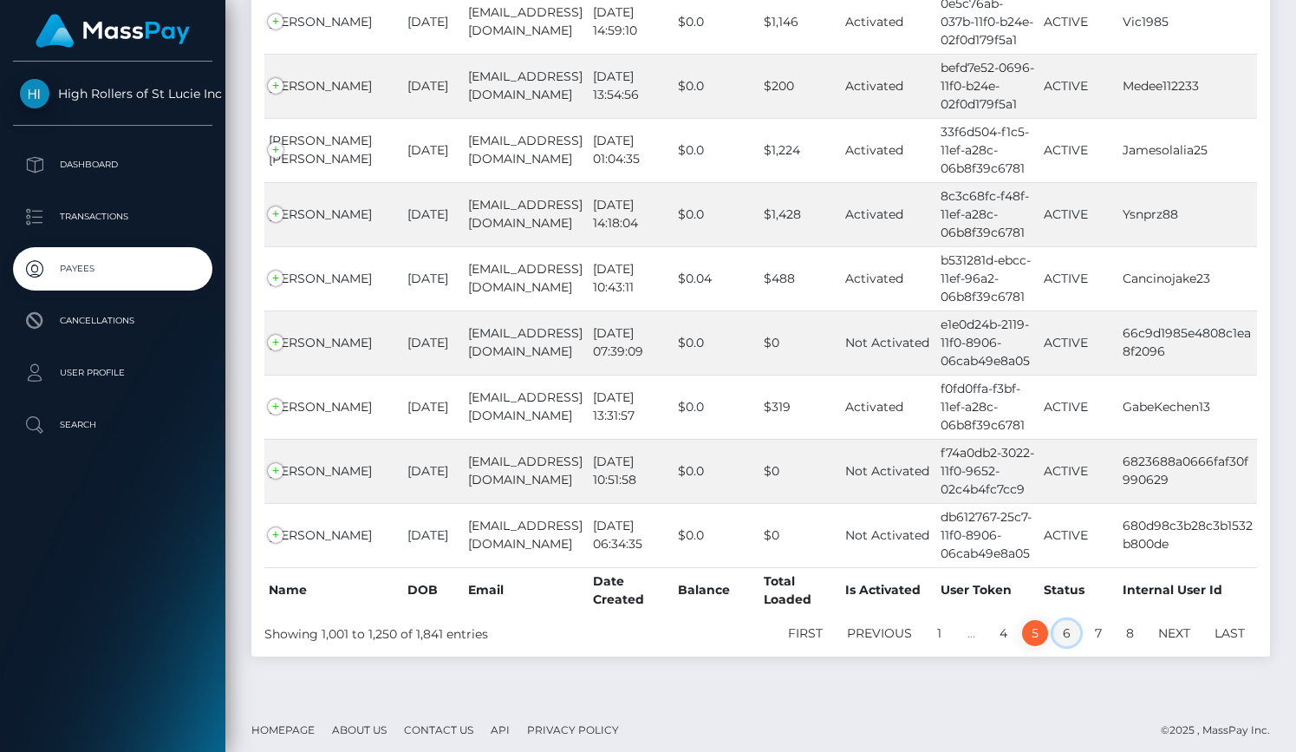
click at [1064, 630] on link "6" at bounding box center [1066, 633] width 27 height 26
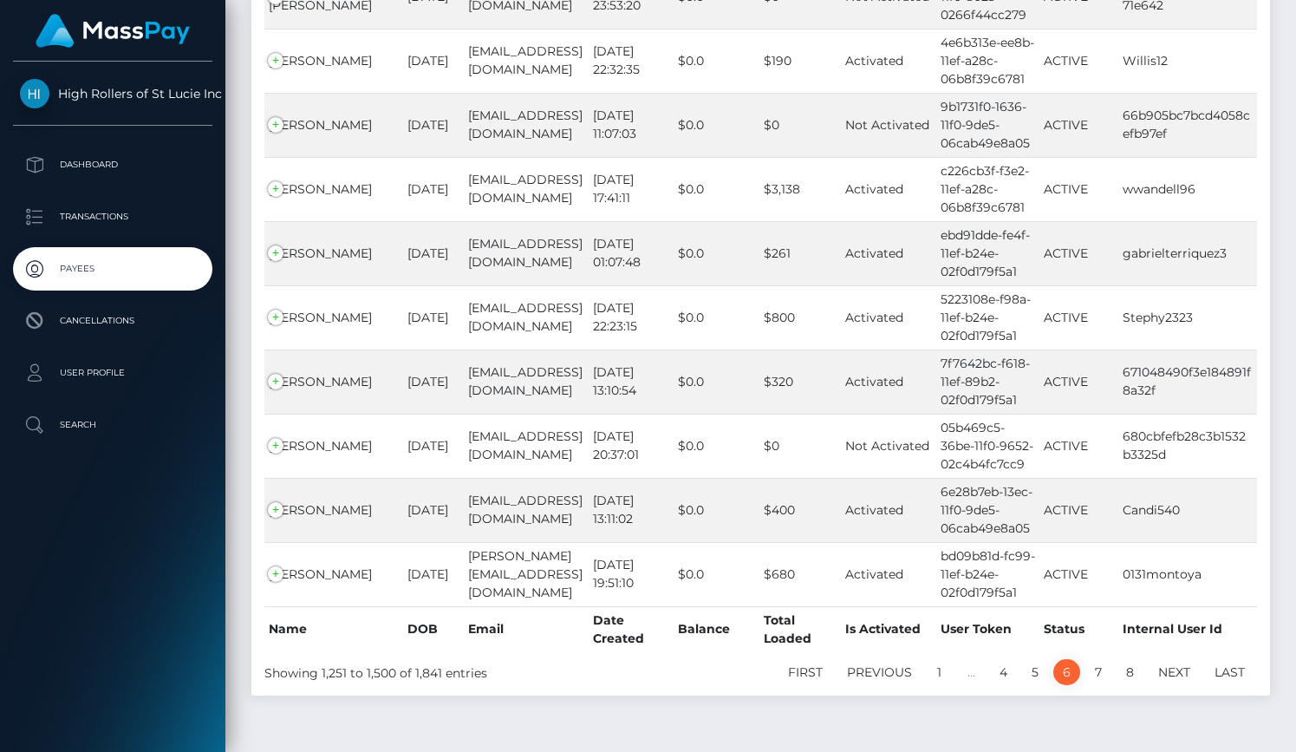
scroll to position [15771, 0]
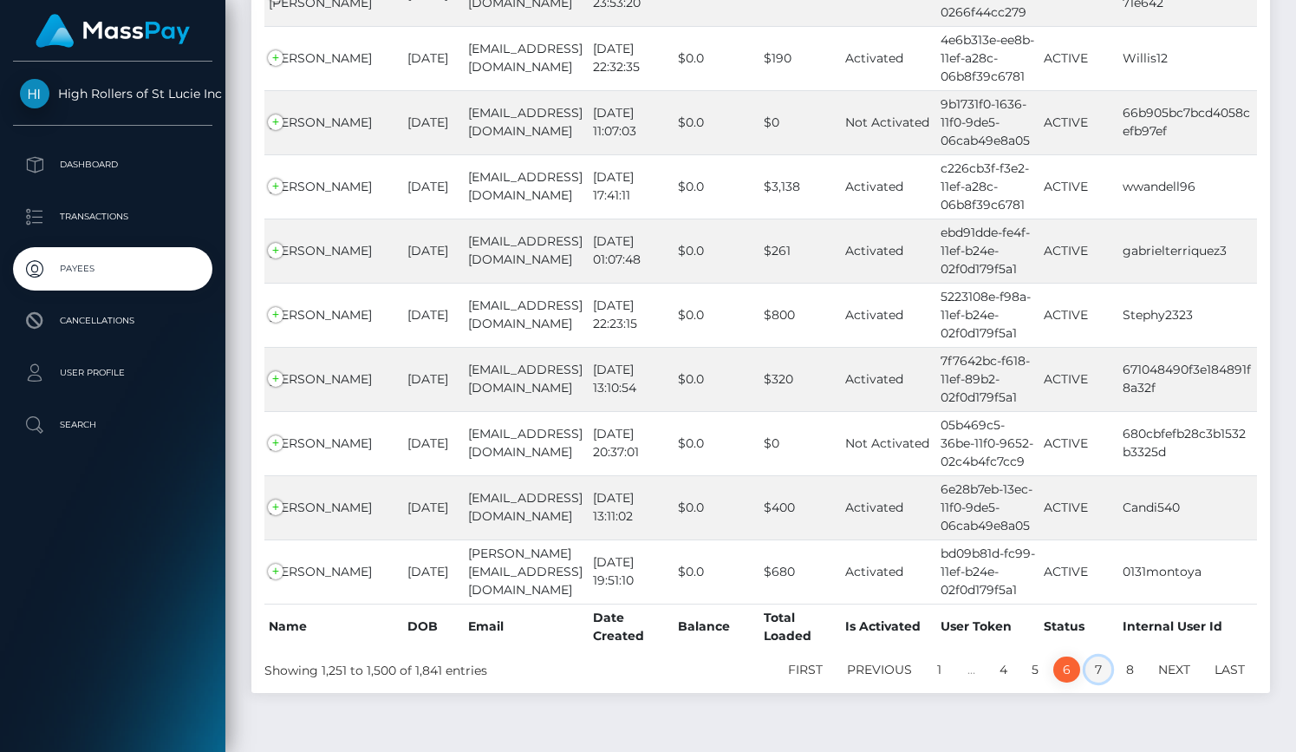
click at [1098, 656] on link "7" at bounding box center [1098, 669] width 26 height 26
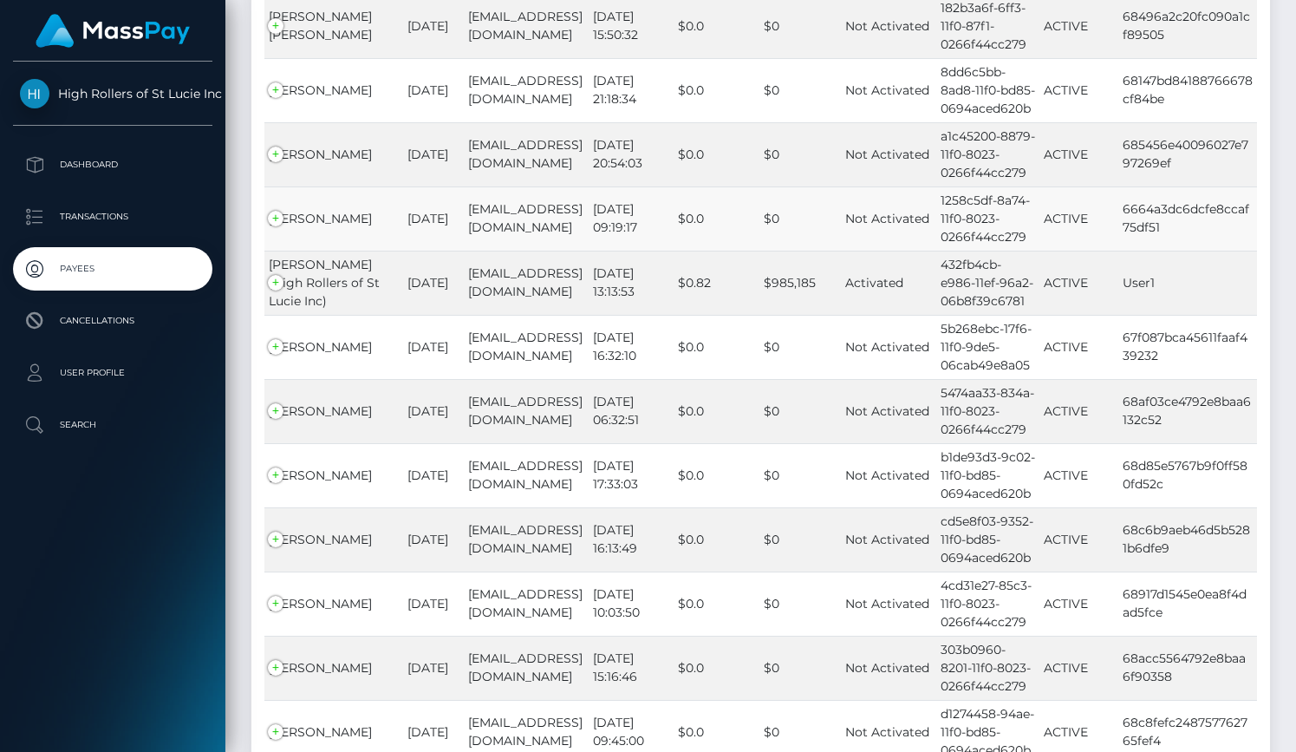
scroll to position [15808, 0]
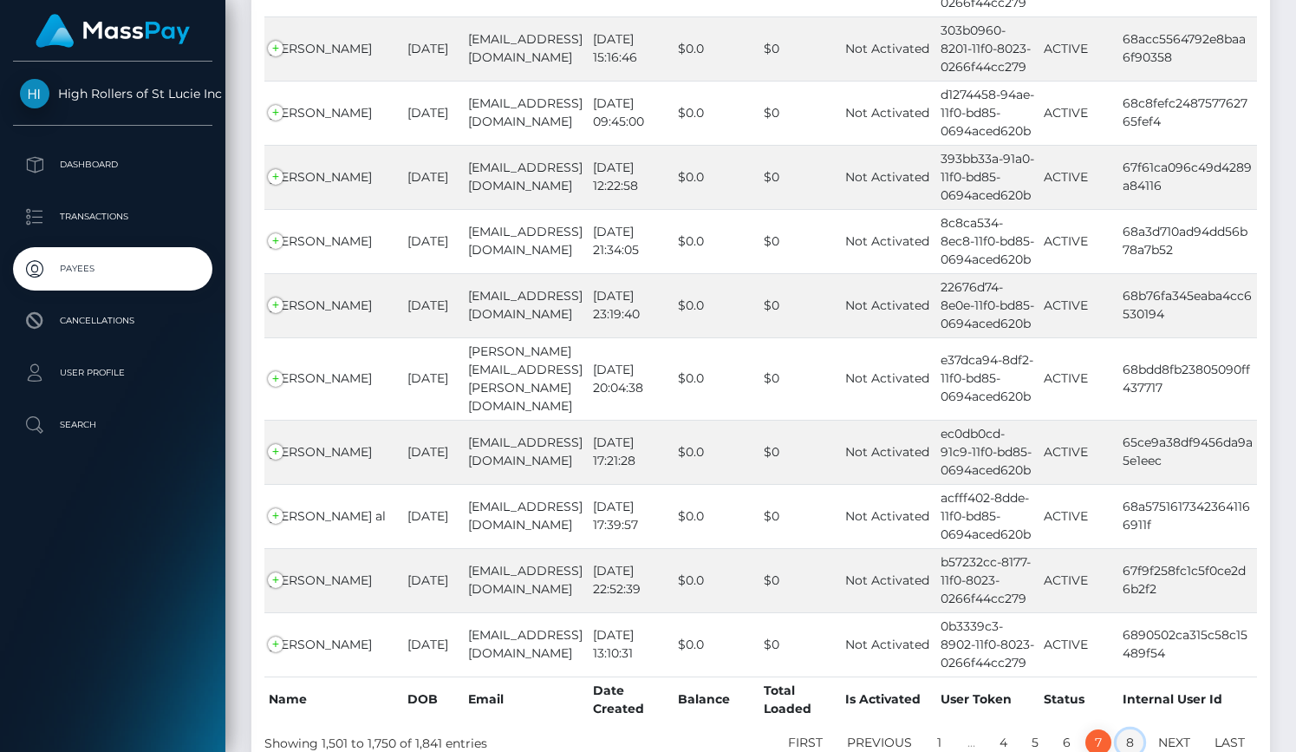
click at [1135, 729] on link "8" at bounding box center [1130, 742] width 27 height 26
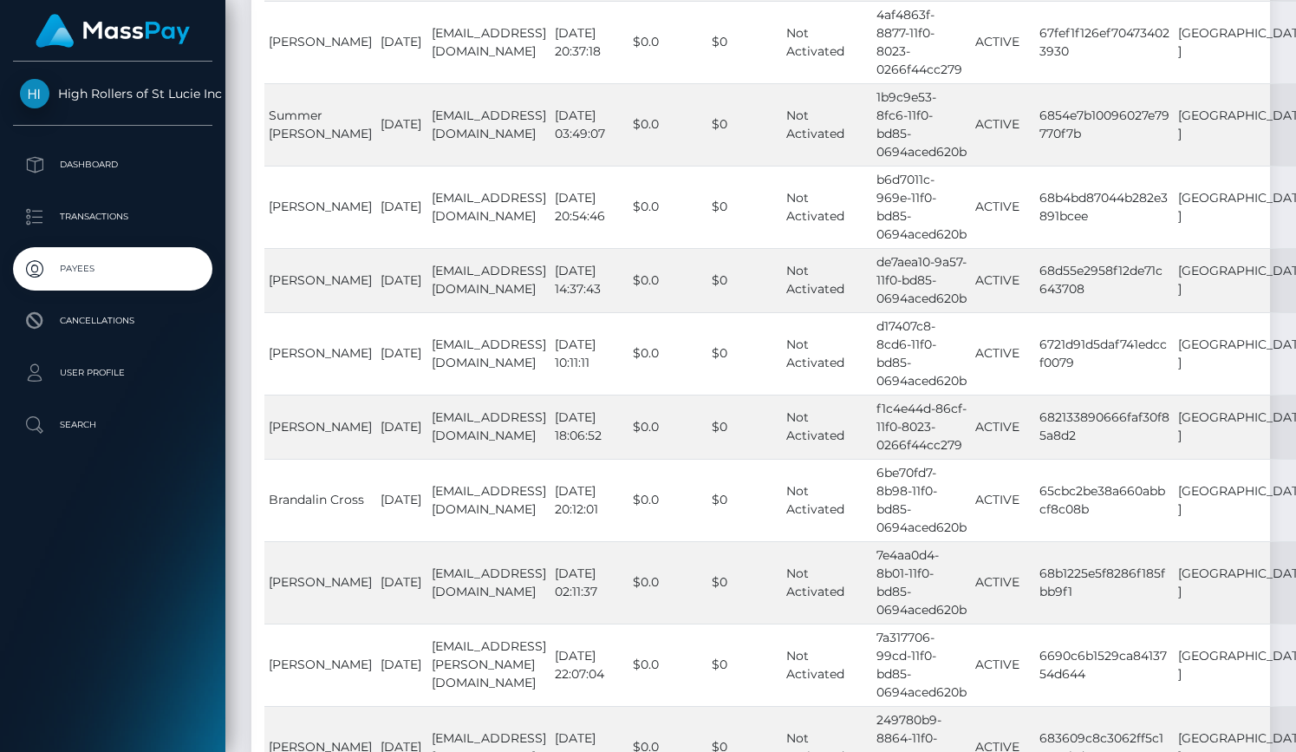
scroll to position [6452, 0]
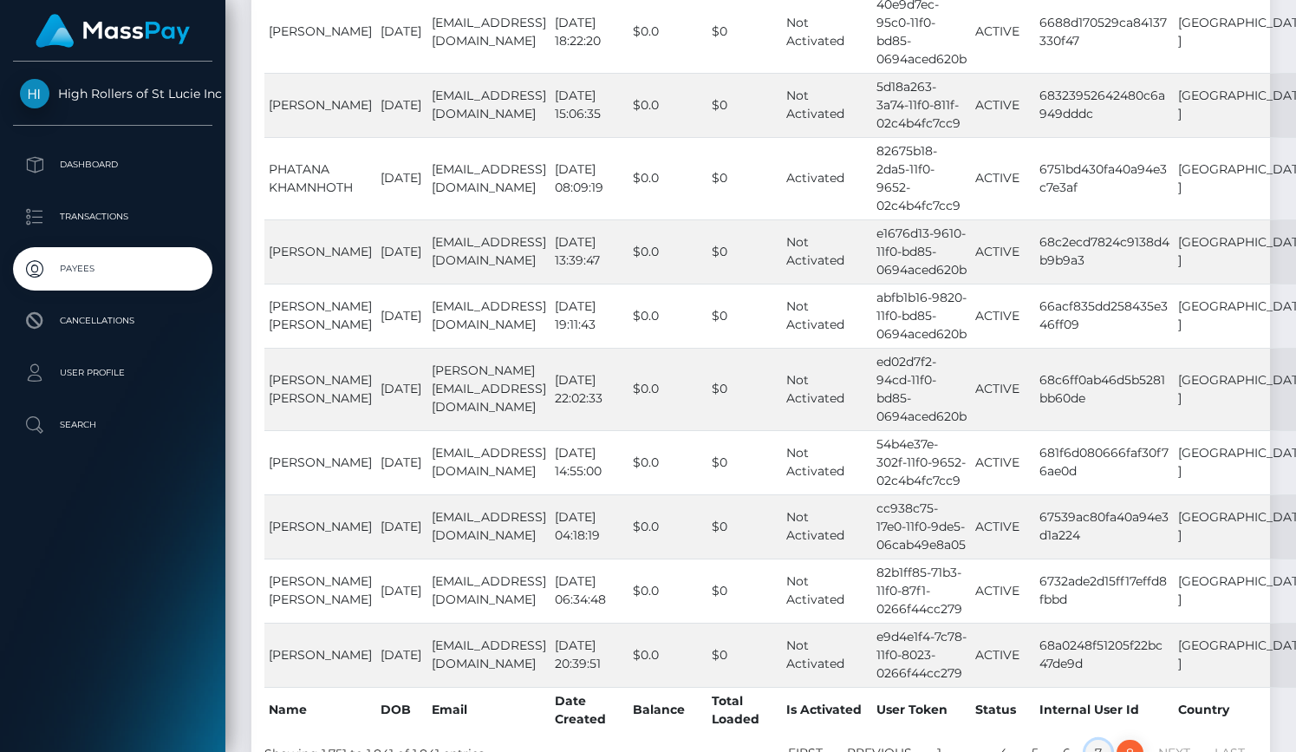
click at [1097, 740] on link "7" at bounding box center [1098, 753] width 26 height 26
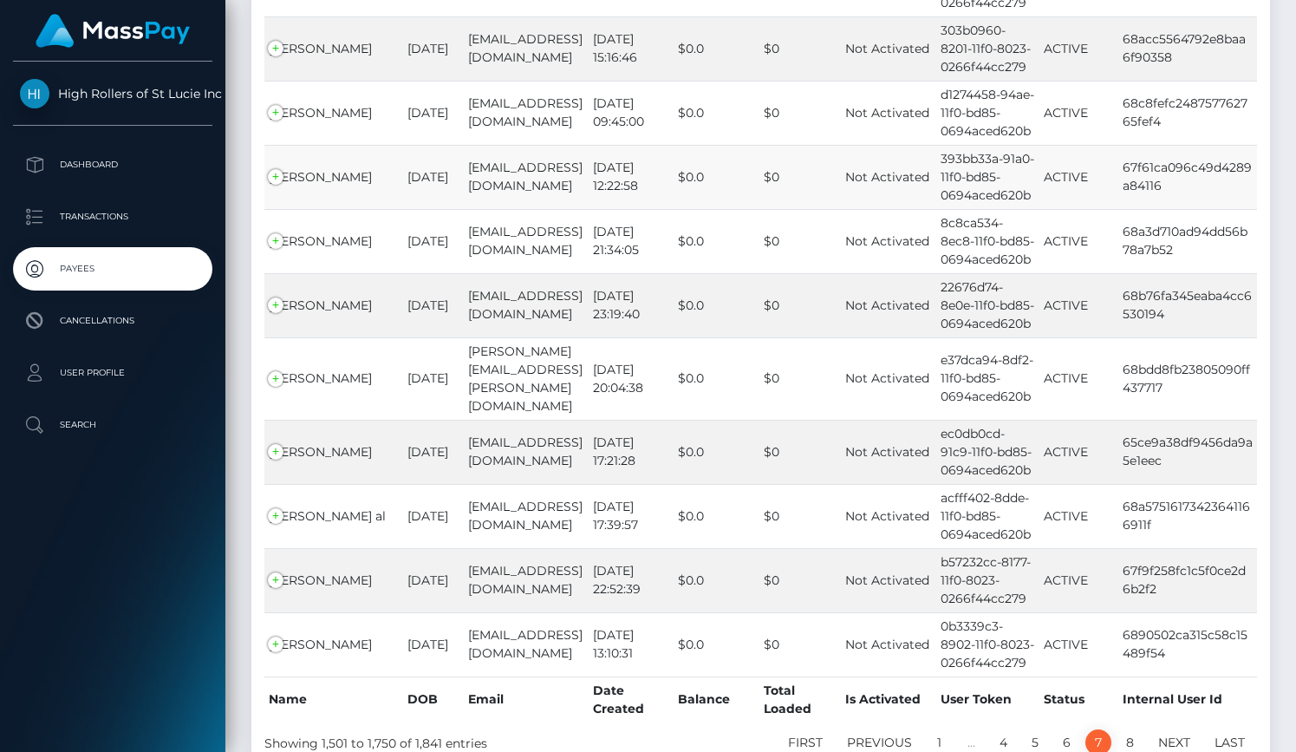
scroll to position [14034, 0]
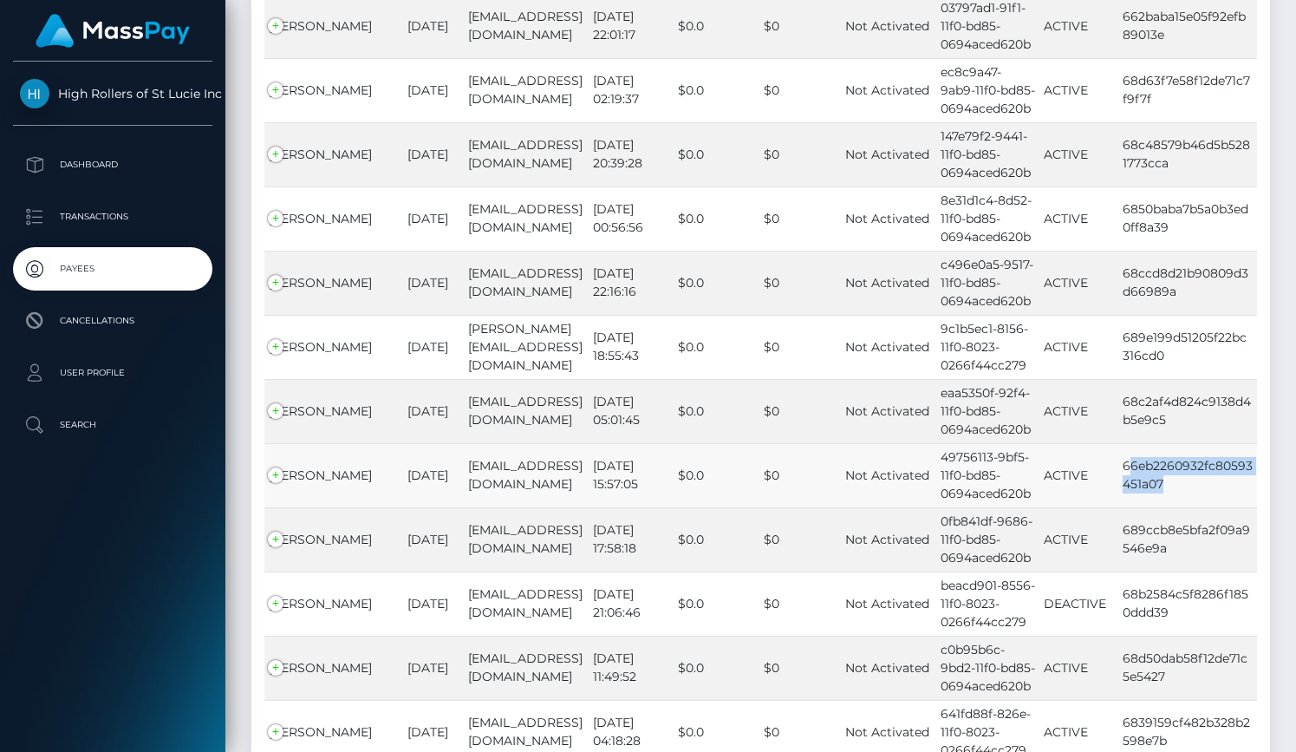
drag, startPoint x: 1127, startPoint y: 364, endPoint x: 1170, endPoint y: 393, distance: 51.2
click at [1170, 443] on td "66eb2260932fc80593451a07" at bounding box center [1187, 475] width 139 height 64
drag, startPoint x: 1123, startPoint y: 364, endPoint x: 1171, endPoint y: 387, distance: 53.5
click at [1172, 443] on td "66eb2260932fc80593451a07" at bounding box center [1187, 475] width 139 height 64
click at [1173, 443] on td "66eb2260932fc80593451a07" at bounding box center [1187, 475] width 139 height 64
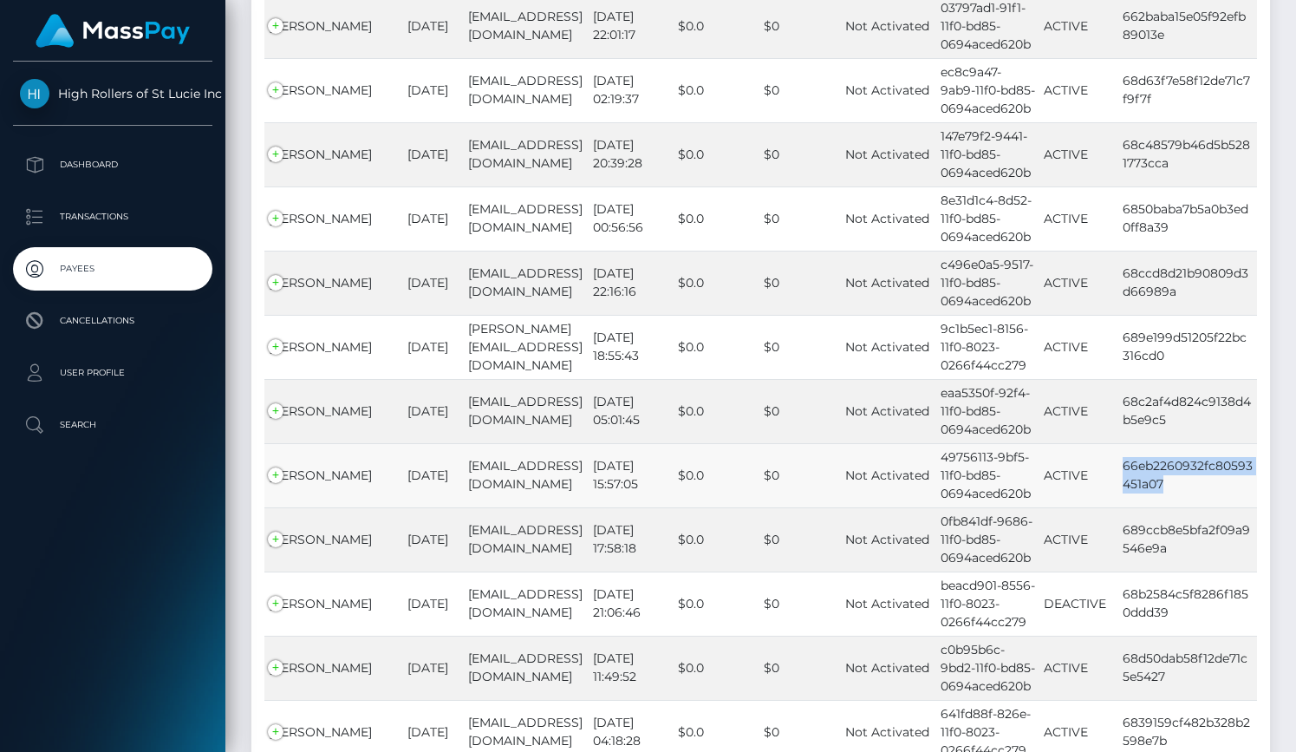
drag, startPoint x: 1173, startPoint y: 383, endPoint x: 1118, endPoint y: 367, distance: 57.0
click at [1118, 443] on td "66eb2260932fc80593451a07" at bounding box center [1187, 475] width 139 height 64
copy td "66eb2260932fc80593451a07"
